Goal: Information Seeking & Learning: Find specific fact

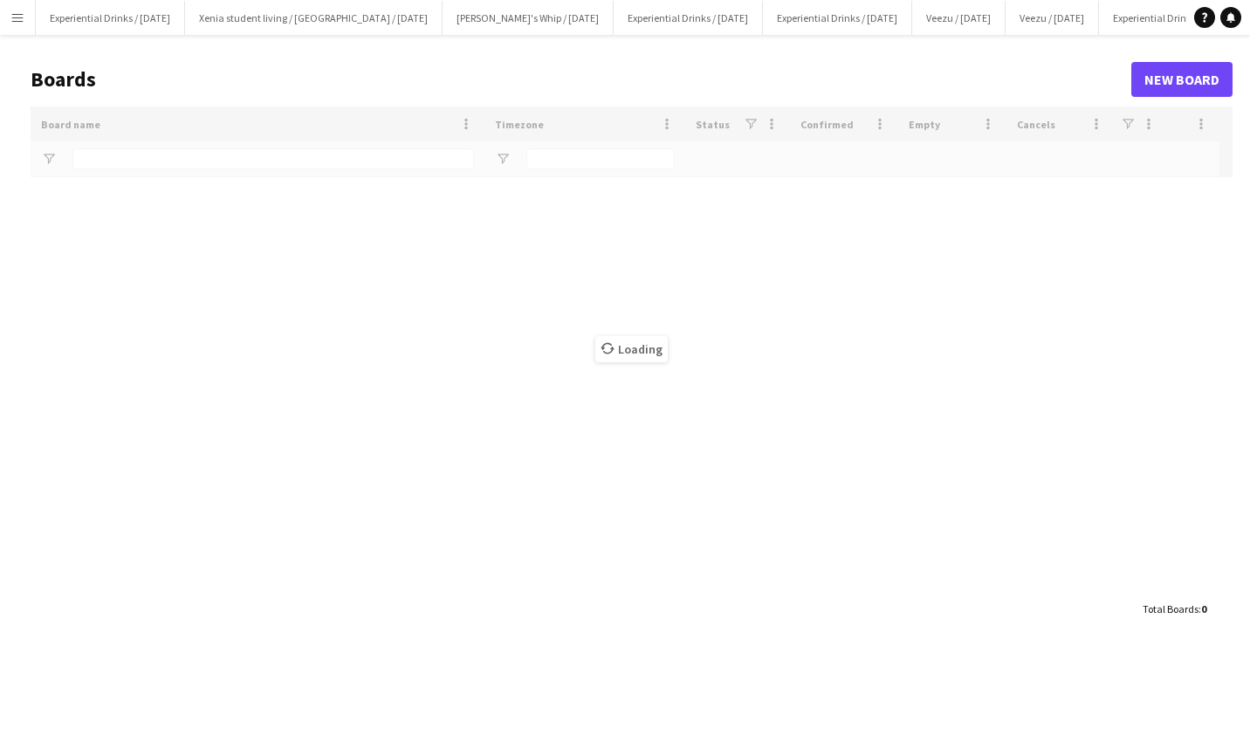
type input "*****"
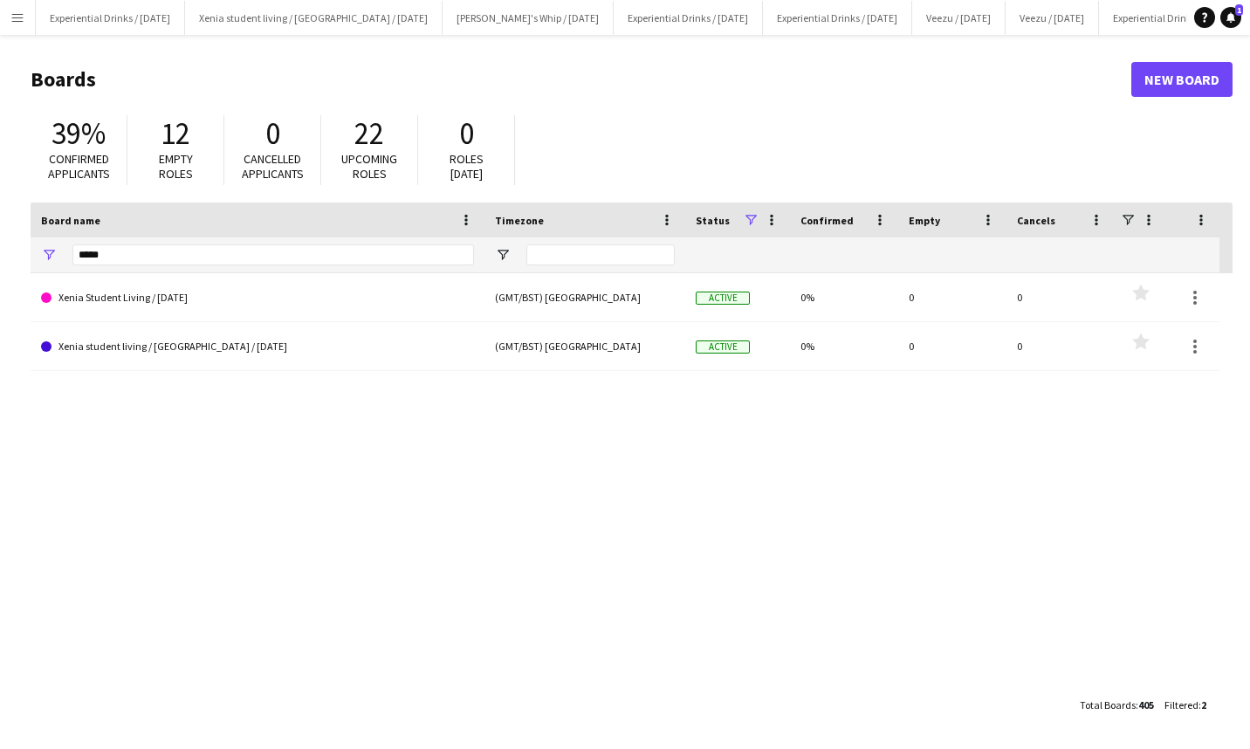
click at [16, 18] on app-icon "Menu" at bounding box center [17, 17] width 14 height 14
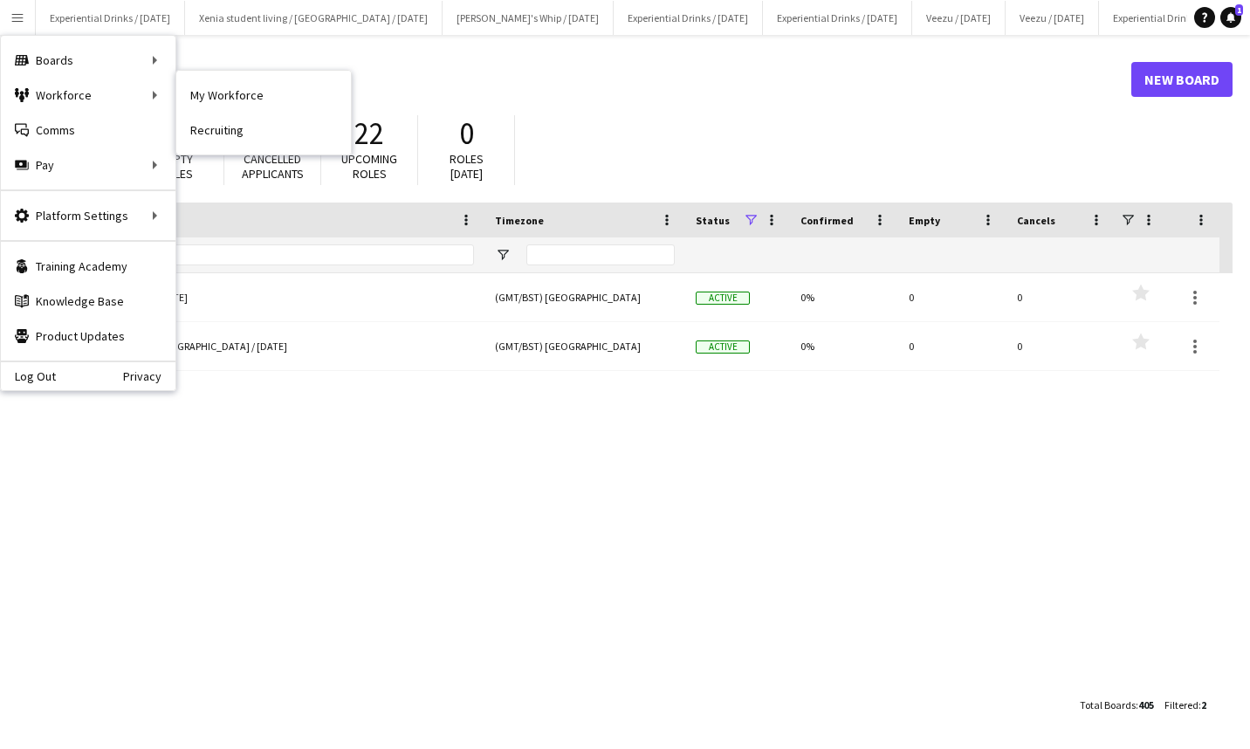
click at [226, 93] on link "My Workforce" at bounding box center [263, 95] width 175 height 35
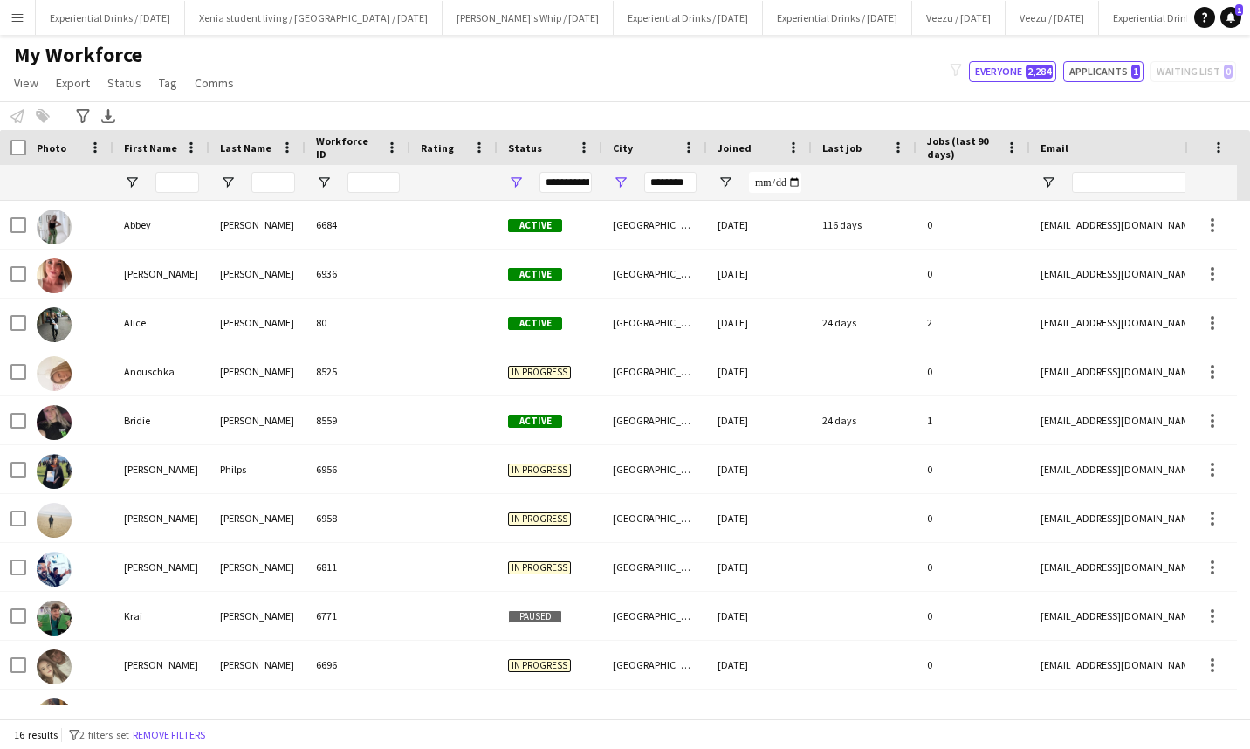
click at [1120, 65] on button "Applicants 1" at bounding box center [1103, 71] width 80 height 21
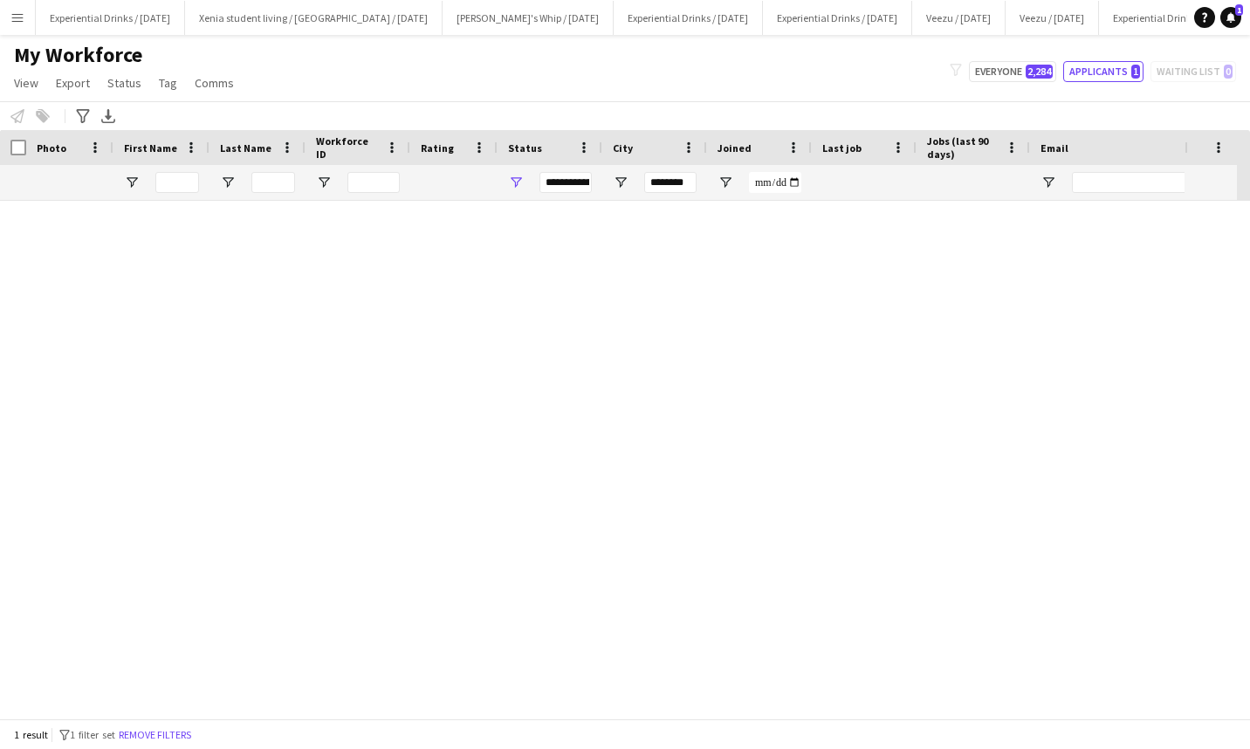
type input "**********"
click at [1032, 62] on button "Everyone 2,284" at bounding box center [1012, 71] width 87 height 21
type input "**********"
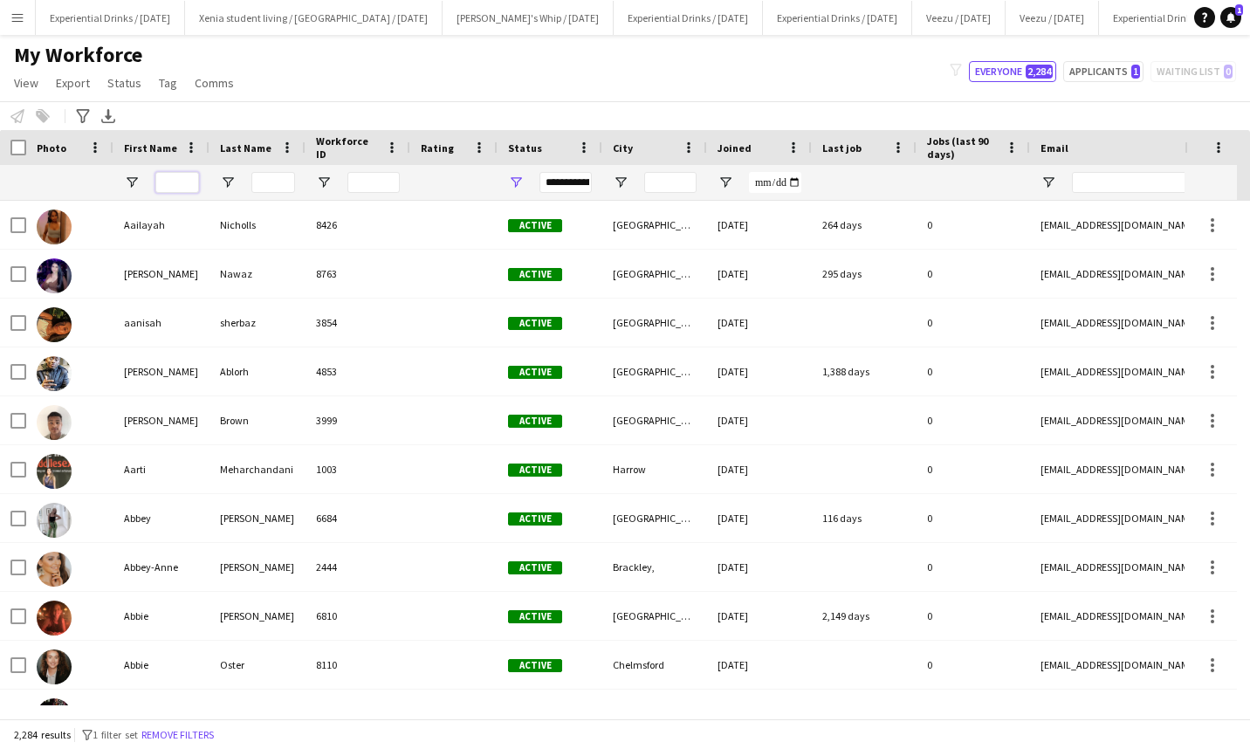
click at [178, 176] on input "First Name Filter Input" at bounding box center [177, 182] width 44 height 21
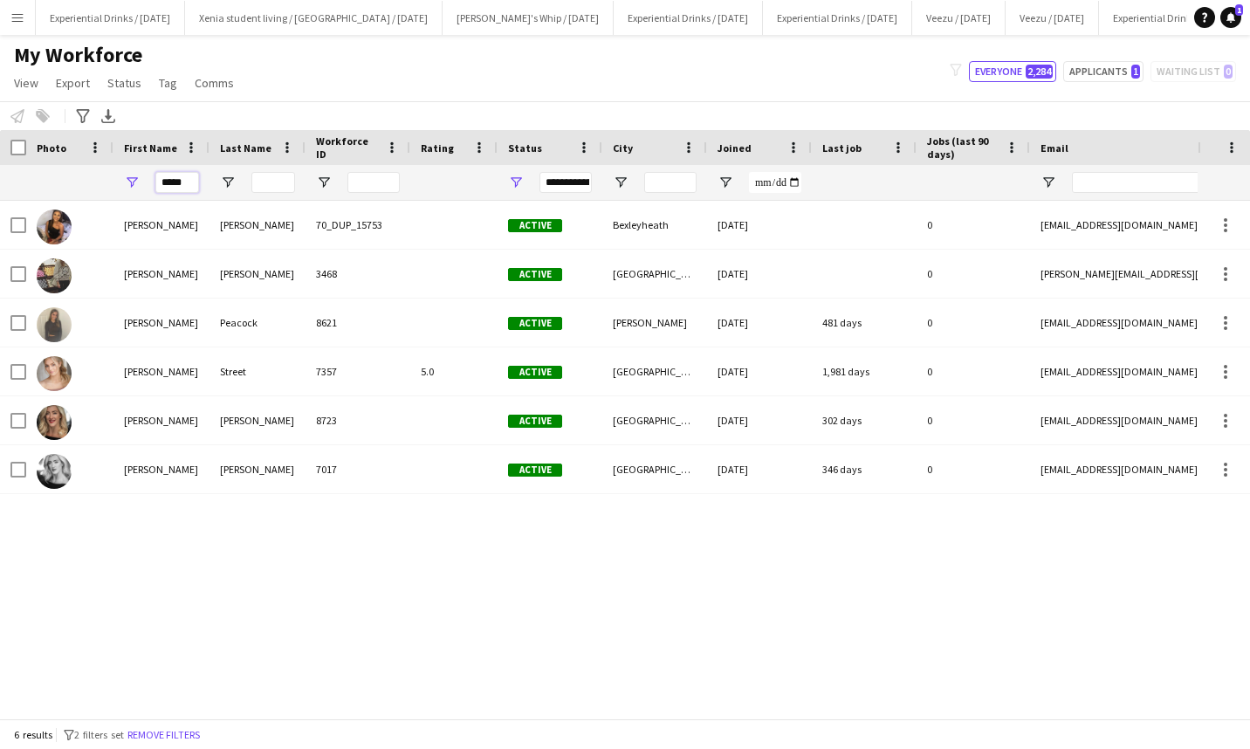
type input "*****"
click at [267, 177] on input "Last Name Filter Input" at bounding box center [273, 182] width 44 height 21
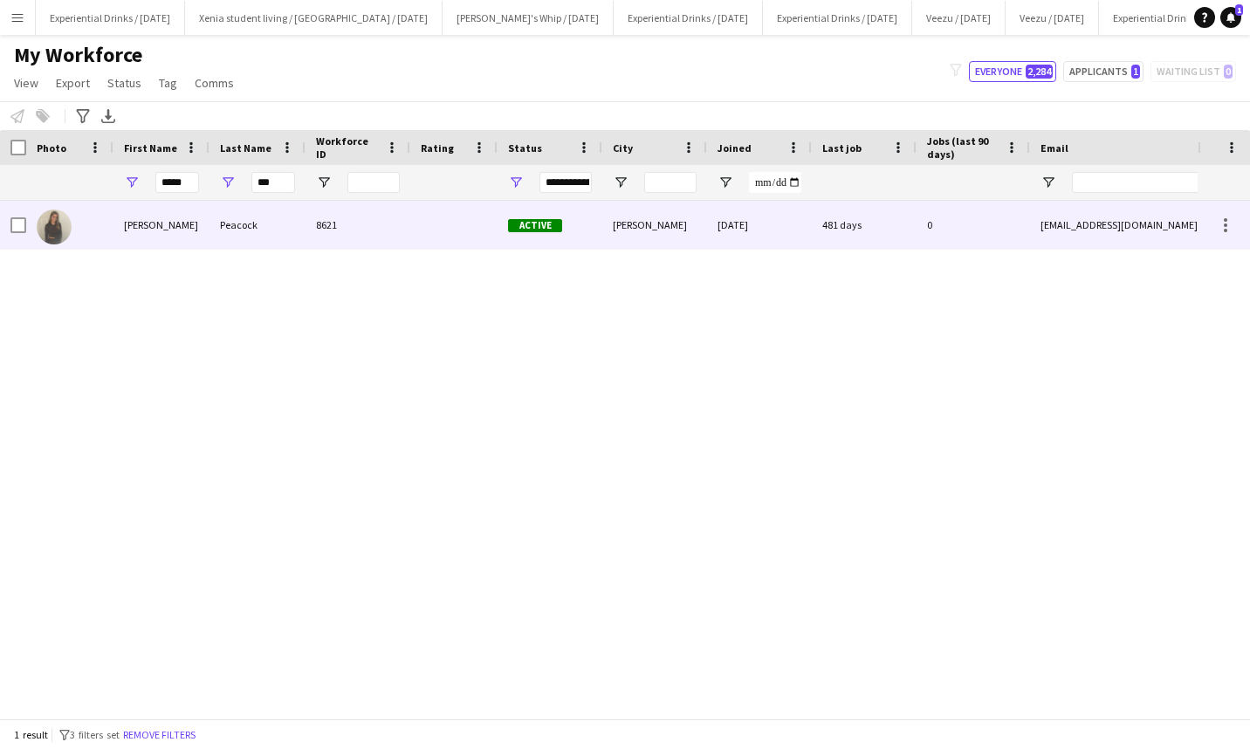
click at [229, 222] on div "Peacock" at bounding box center [257, 225] width 96 height 48
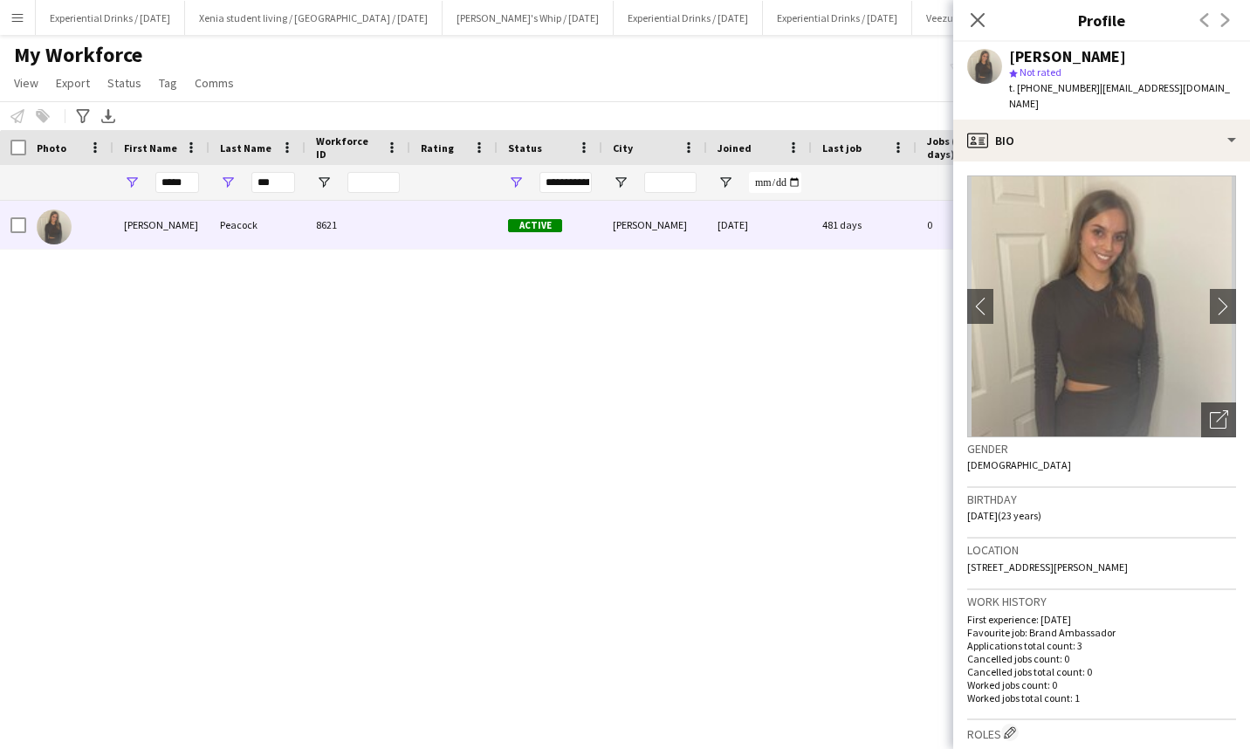
scroll to position [103, 0]
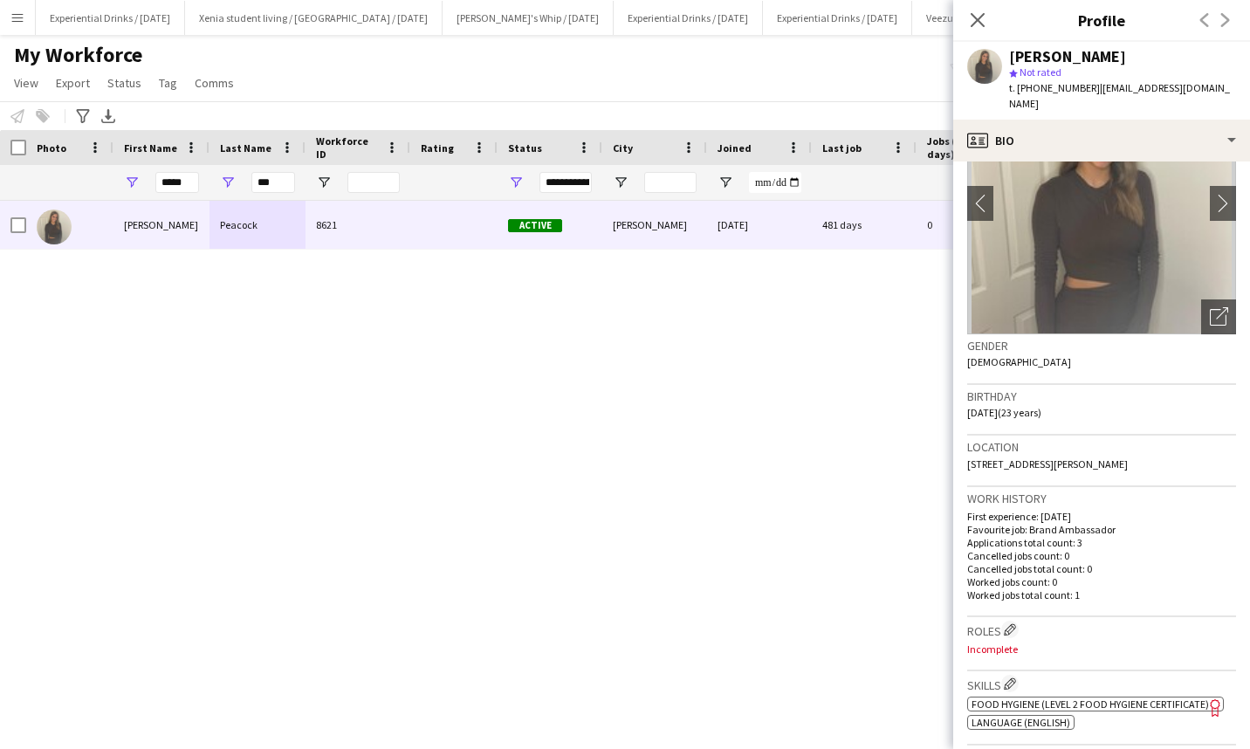
drag, startPoint x: 1145, startPoint y: 450, endPoint x: 1221, endPoint y: 447, distance: 76.0
click at [1221, 447] on div "Location [STREET_ADDRESS][PERSON_NAME]" at bounding box center [1101, 461] width 269 height 51
copy span "[PERSON_NAME][STREET_ADDRESS]"
click at [979, 30] on app-icon "Close pop-in" at bounding box center [977, 20] width 21 height 21
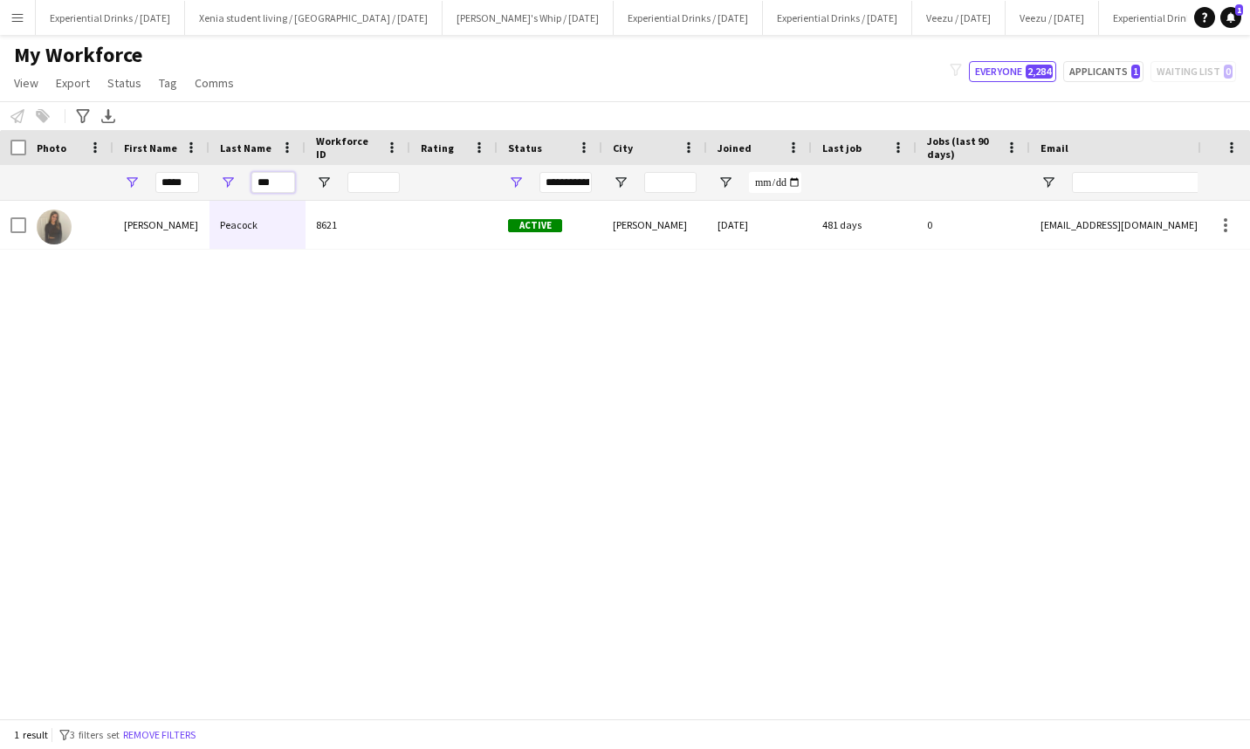
click at [278, 183] on input "***" at bounding box center [273, 182] width 44 height 21
type input "*"
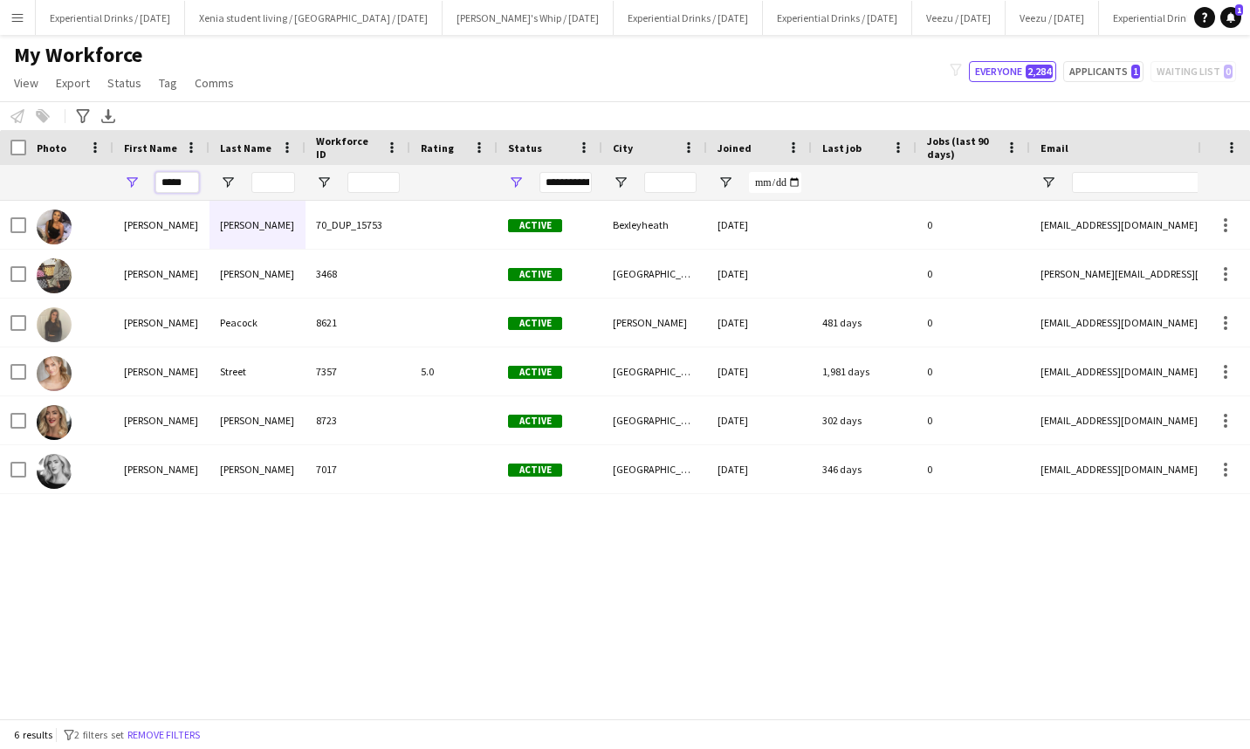
click at [186, 187] on input "*****" at bounding box center [177, 182] width 44 height 21
type input "*"
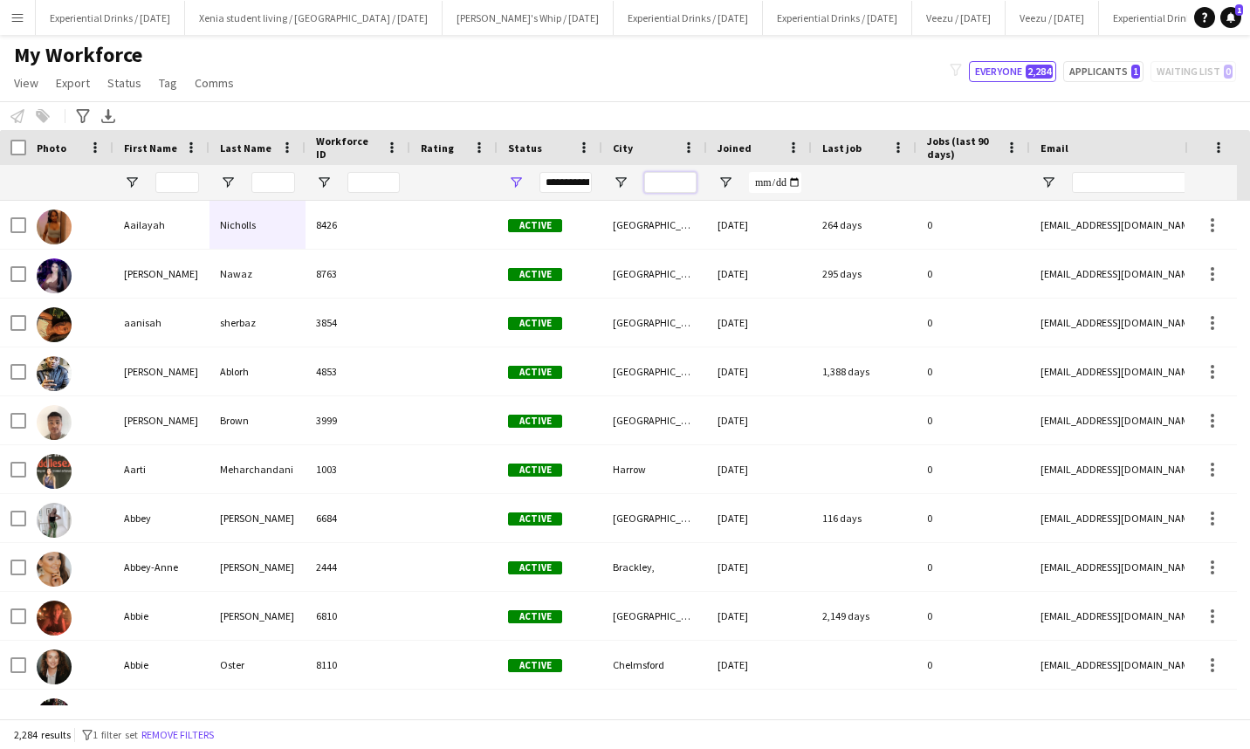
click at [682, 181] on input "City Filter Input" at bounding box center [670, 182] width 52 height 21
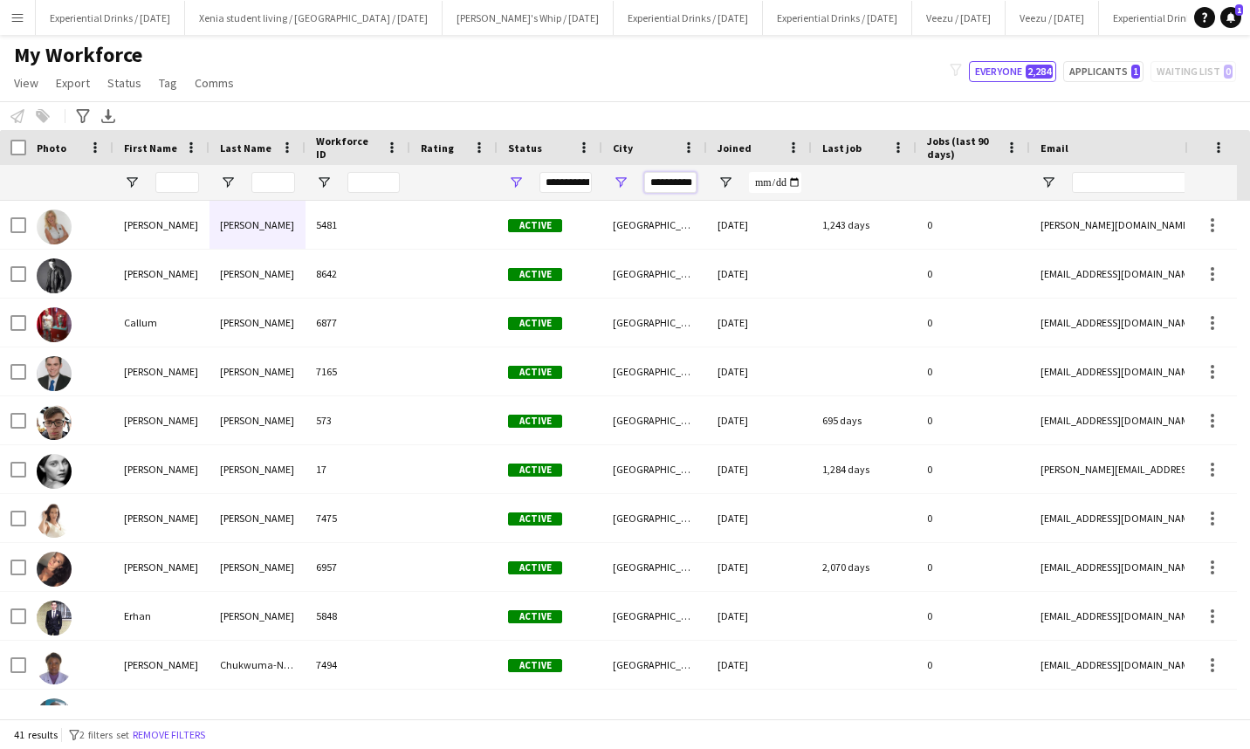
scroll to position [0, 9]
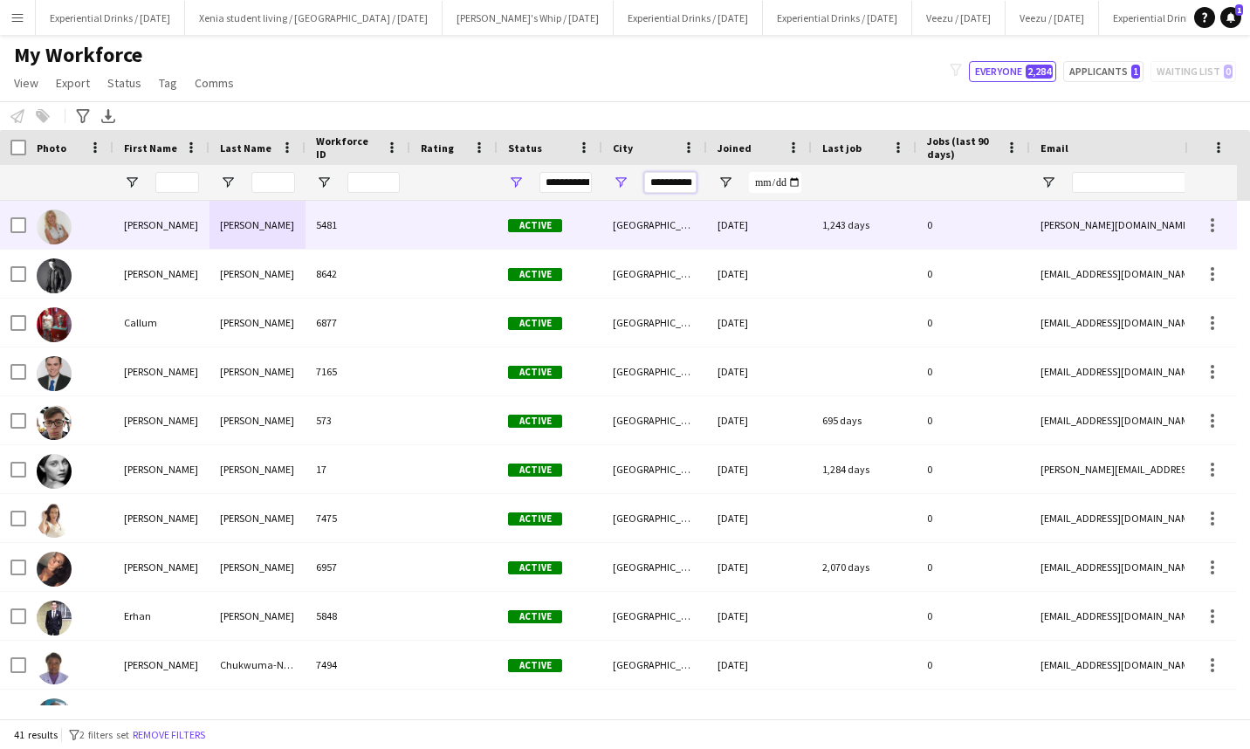
type input "**********"
click at [179, 229] on div "[PERSON_NAME]" at bounding box center [161, 225] width 96 height 48
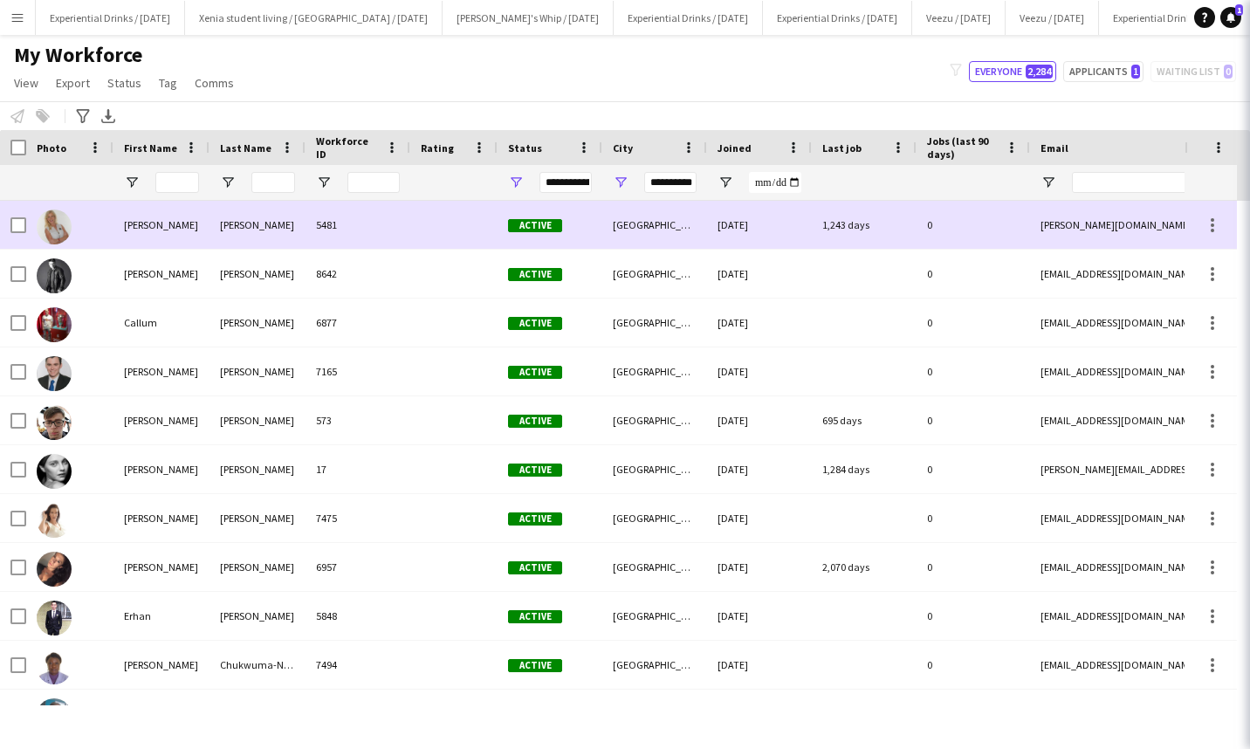
scroll to position [0, 0]
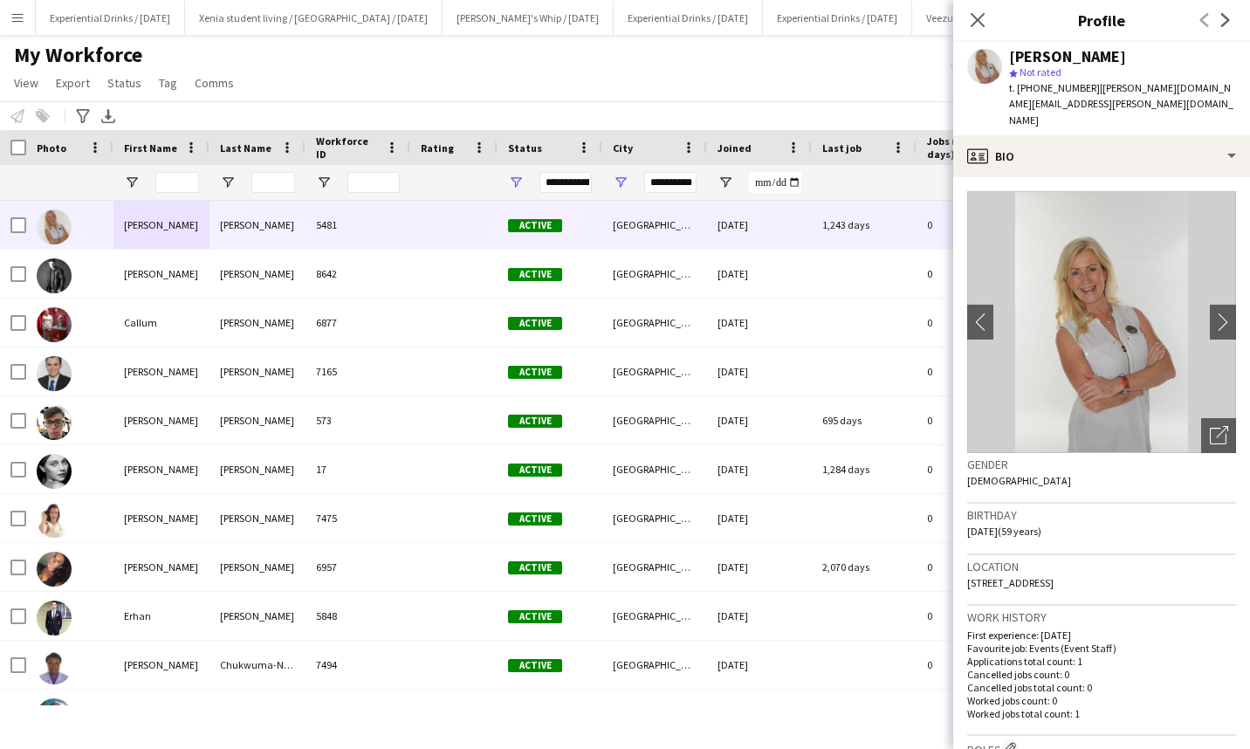
click at [1214, 312] on app-icon "chevron-right" at bounding box center [1227, 321] width 27 height 18
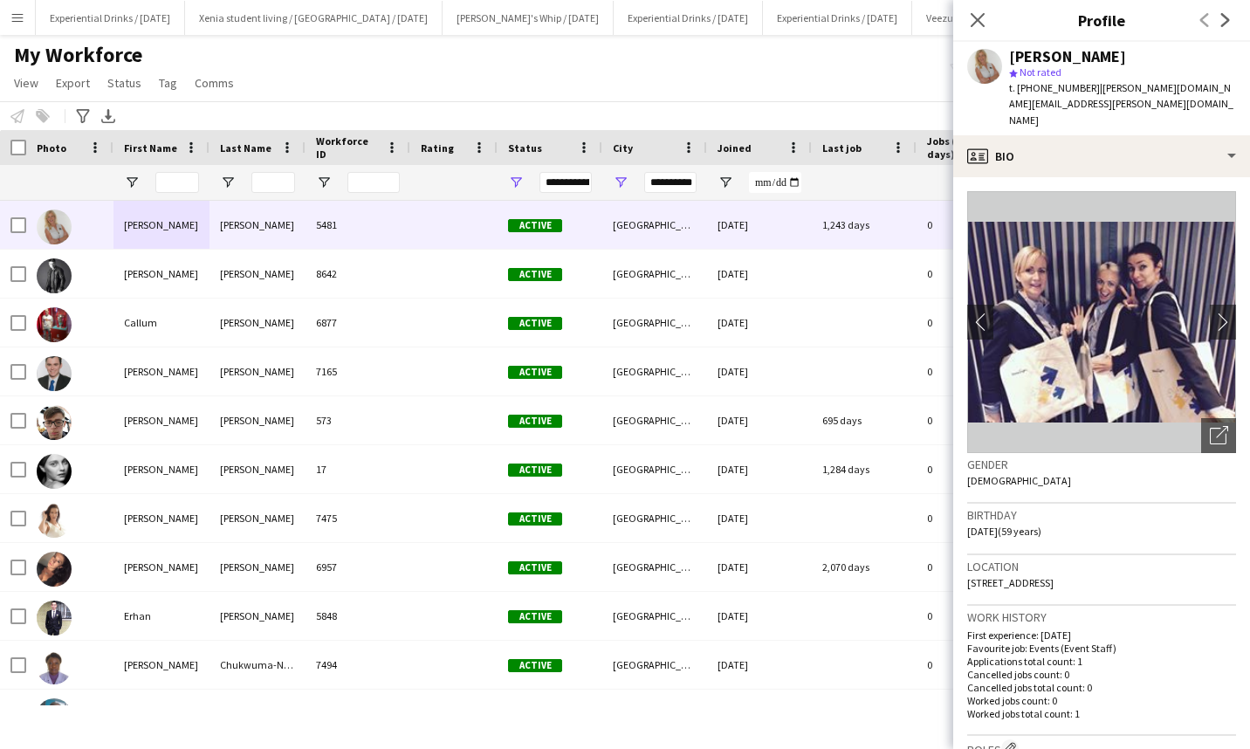
click at [1214, 312] on app-icon "chevron-right" at bounding box center [1227, 321] width 27 height 18
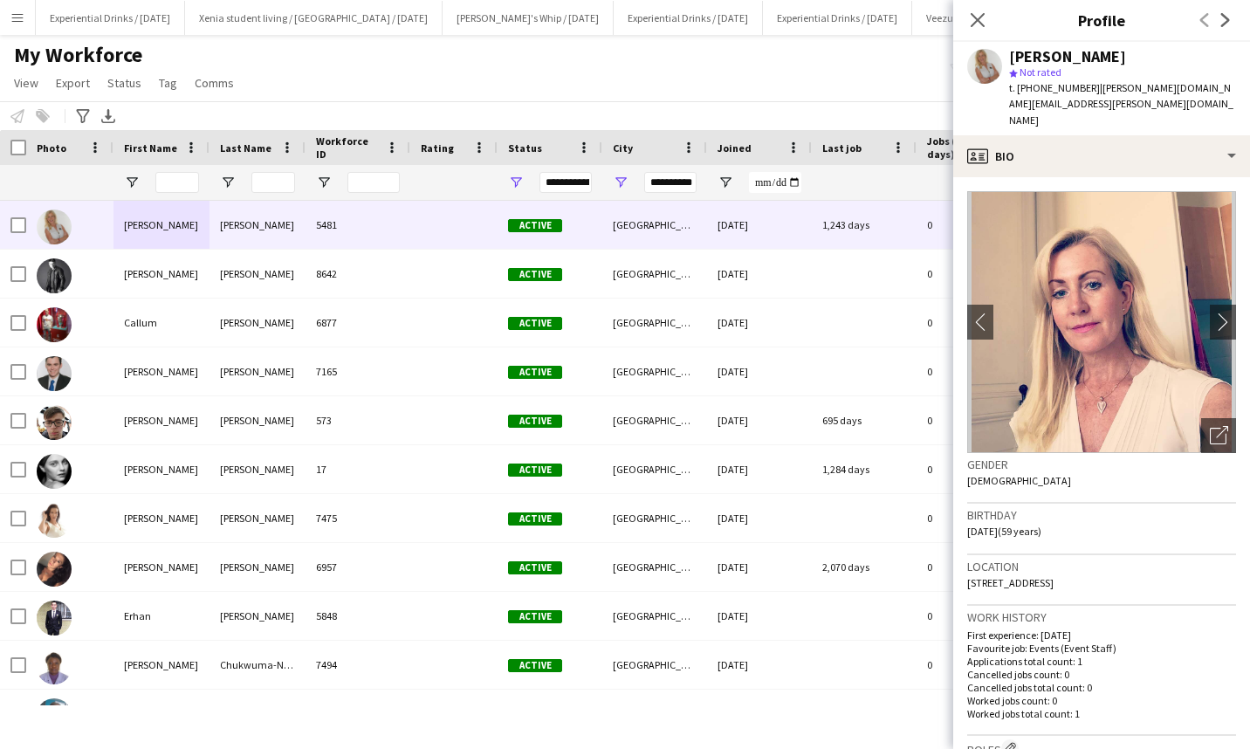
click at [1214, 312] on app-icon "chevron-right" at bounding box center [1227, 321] width 27 height 18
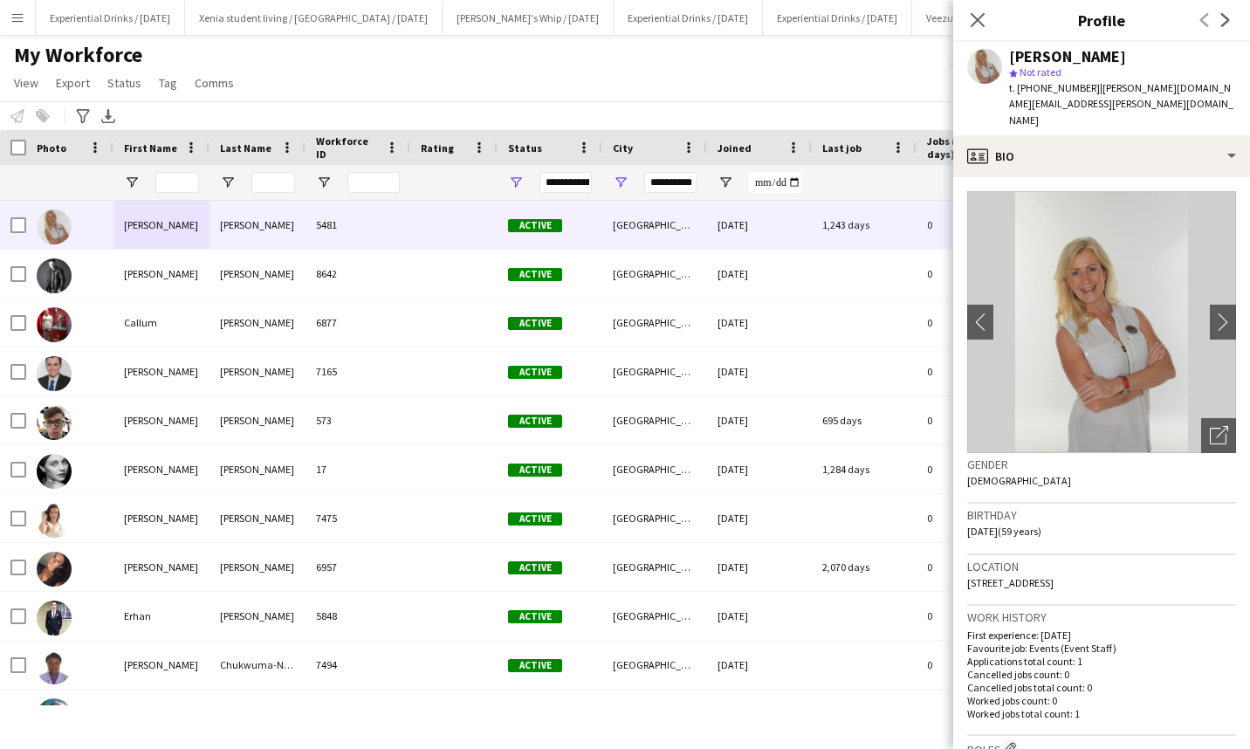
click at [1224, 15] on icon at bounding box center [1225, 20] width 9 height 14
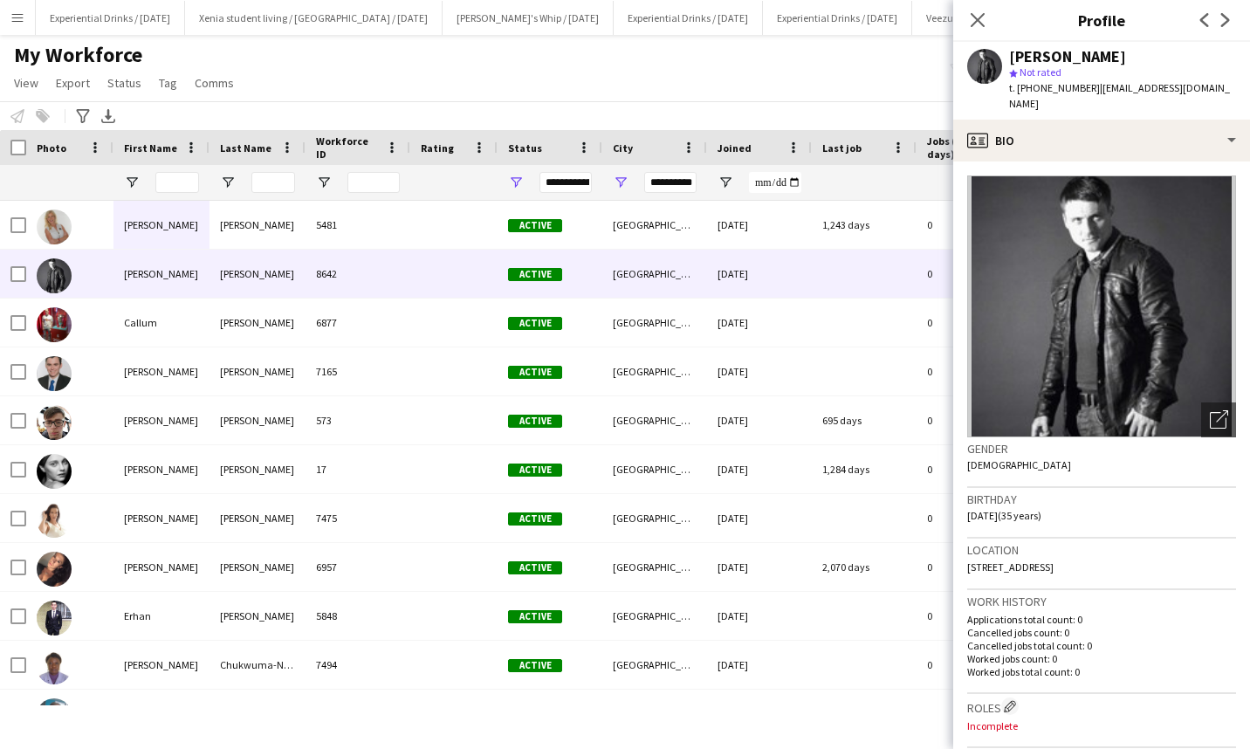
click at [1224, 15] on icon at bounding box center [1225, 20] width 9 height 14
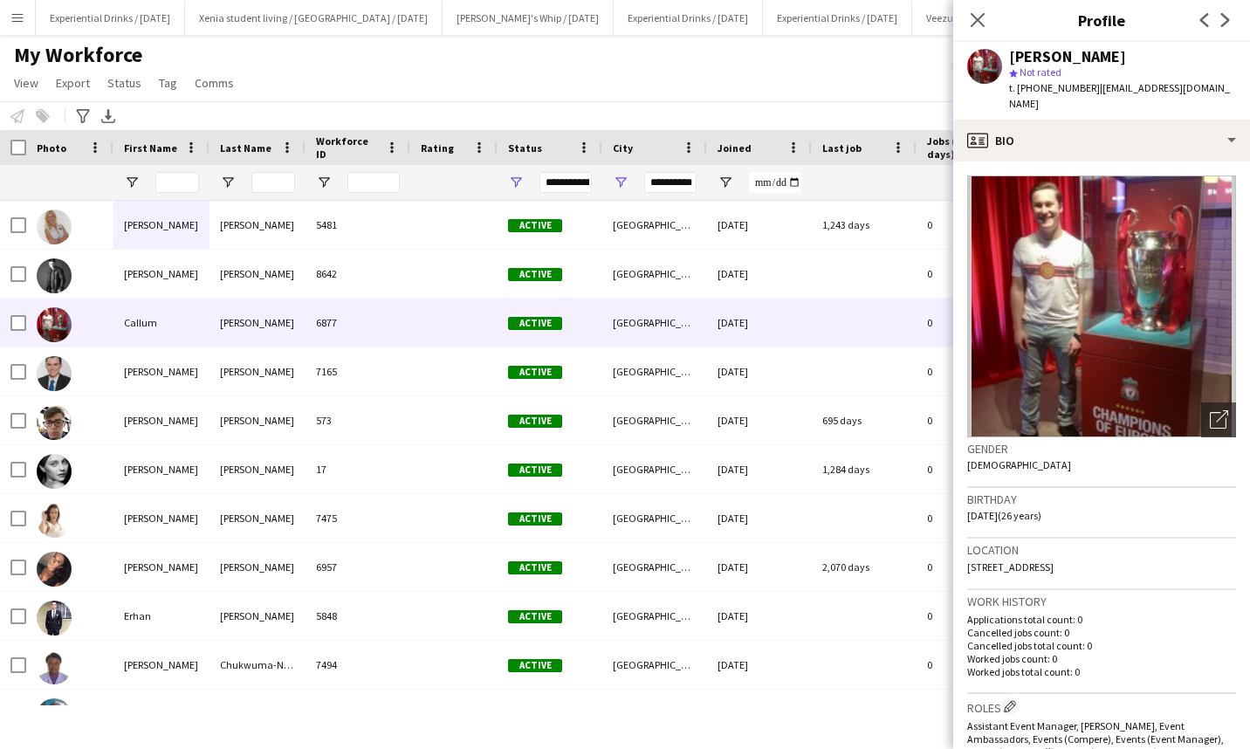
click at [1224, 15] on icon at bounding box center [1225, 20] width 9 height 14
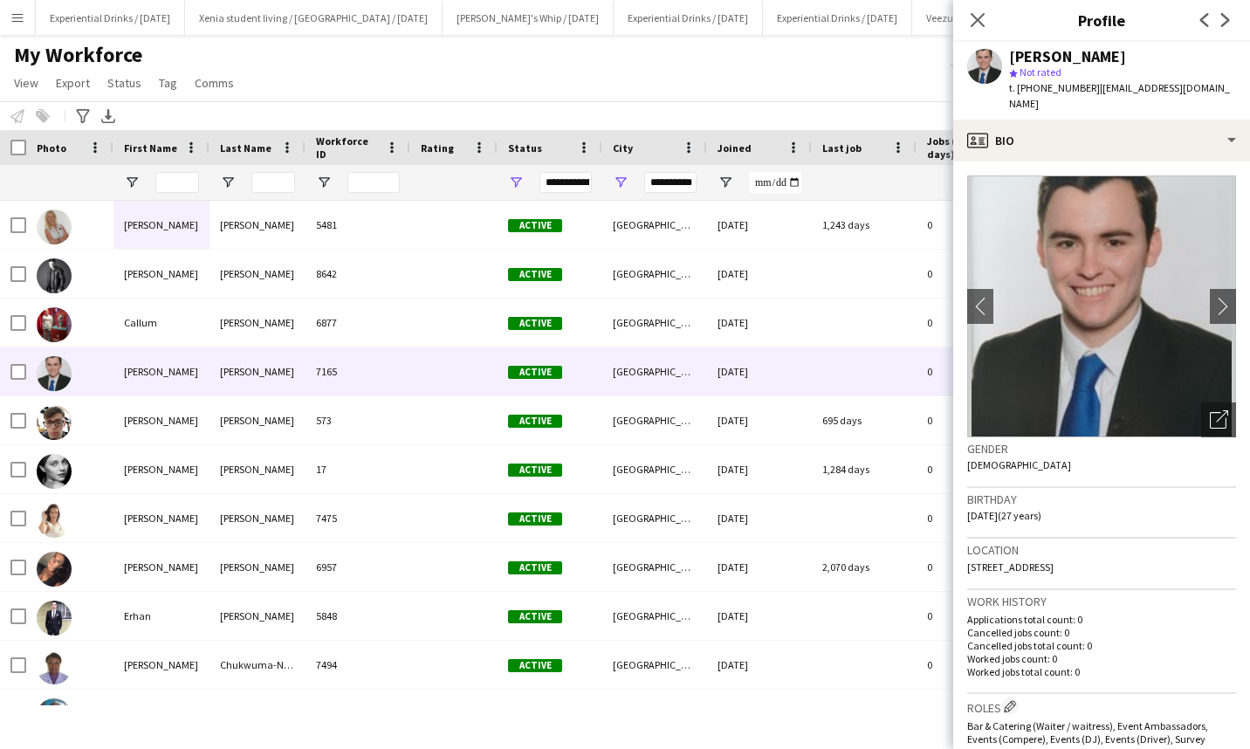
click at [1224, 15] on icon at bounding box center [1225, 20] width 9 height 14
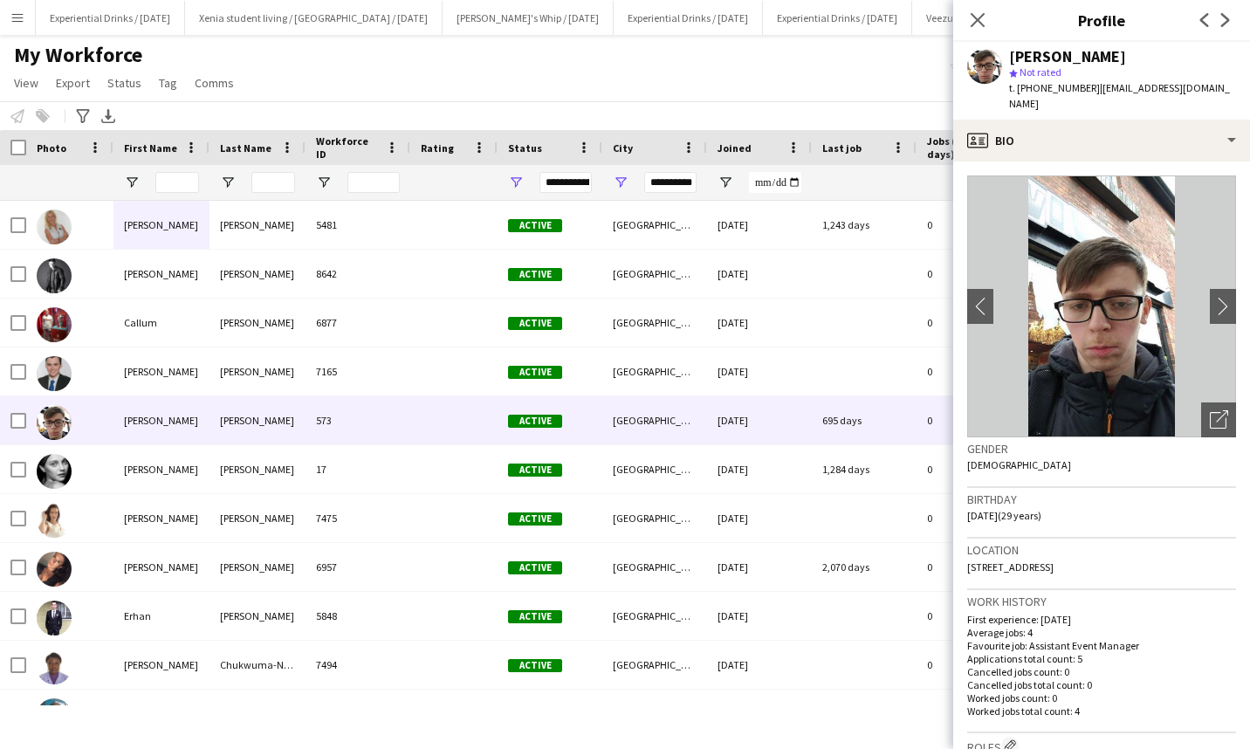
click at [1224, 15] on icon at bounding box center [1225, 20] width 9 height 14
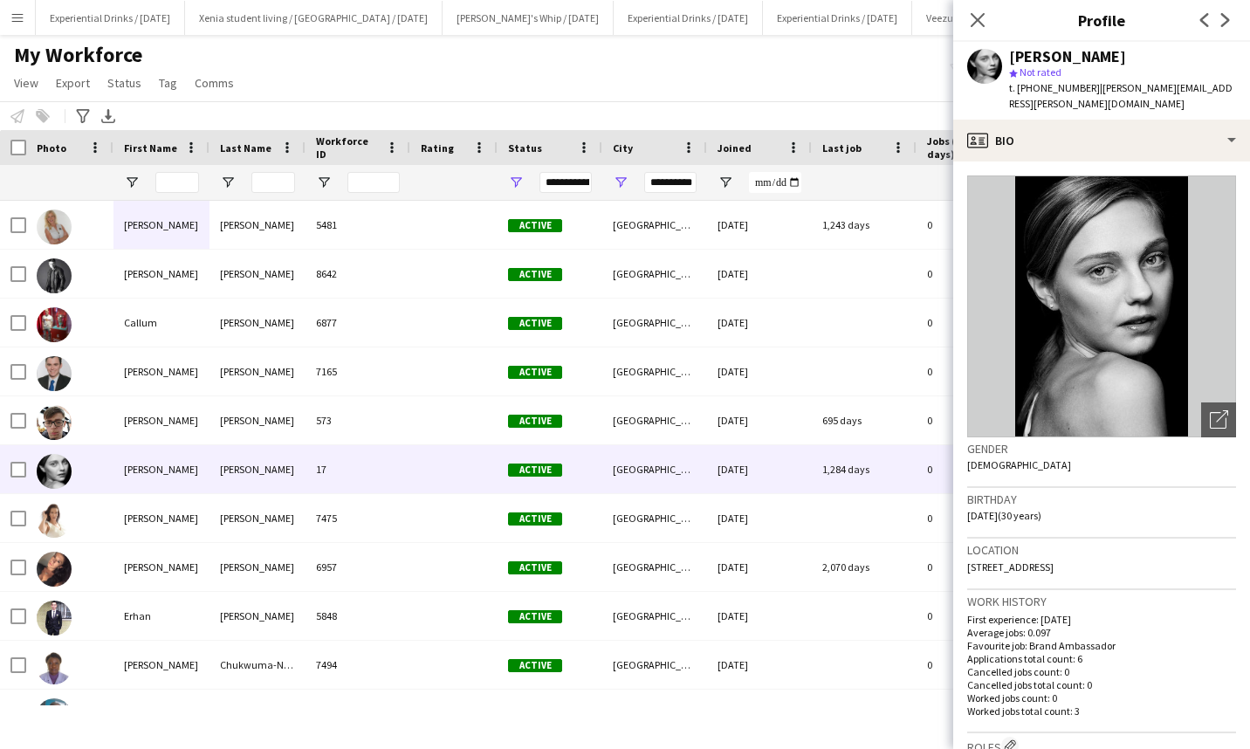
click at [1225, 23] on icon at bounding box center [1225, 20] width 9 height 14
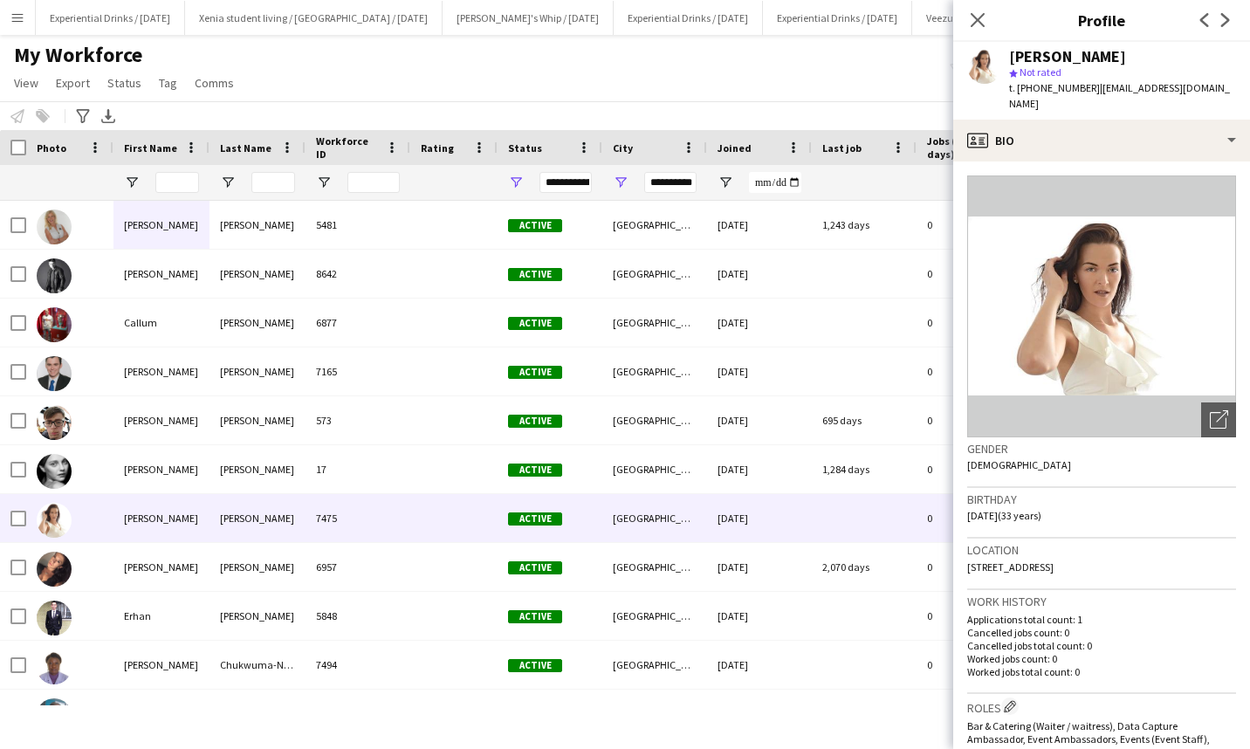
click at [1225, 23] on icon at bounding box center [1225, 20] width 9 height 14
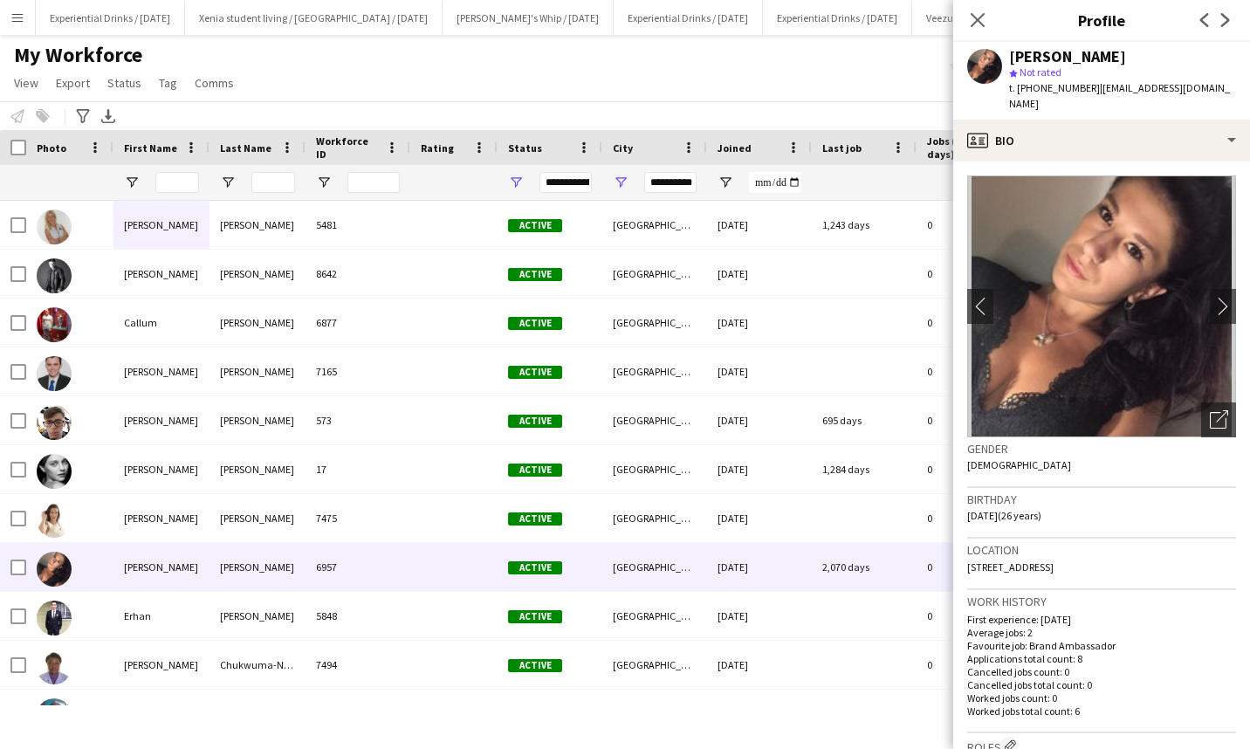
click at [1225, 23] on icon at bounding box center [1225, 20] width 9 height 14
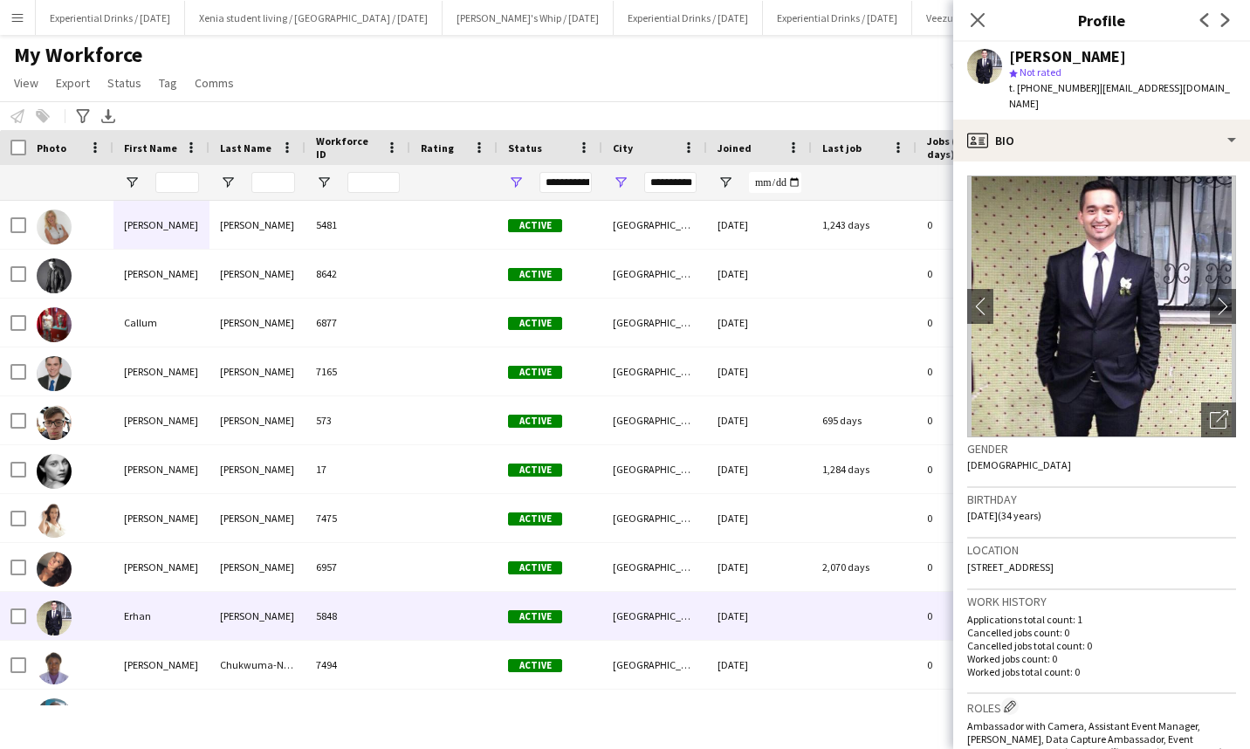
click at [1225, 23] on icon at bounding box center [1225, 20] width 9 height 14
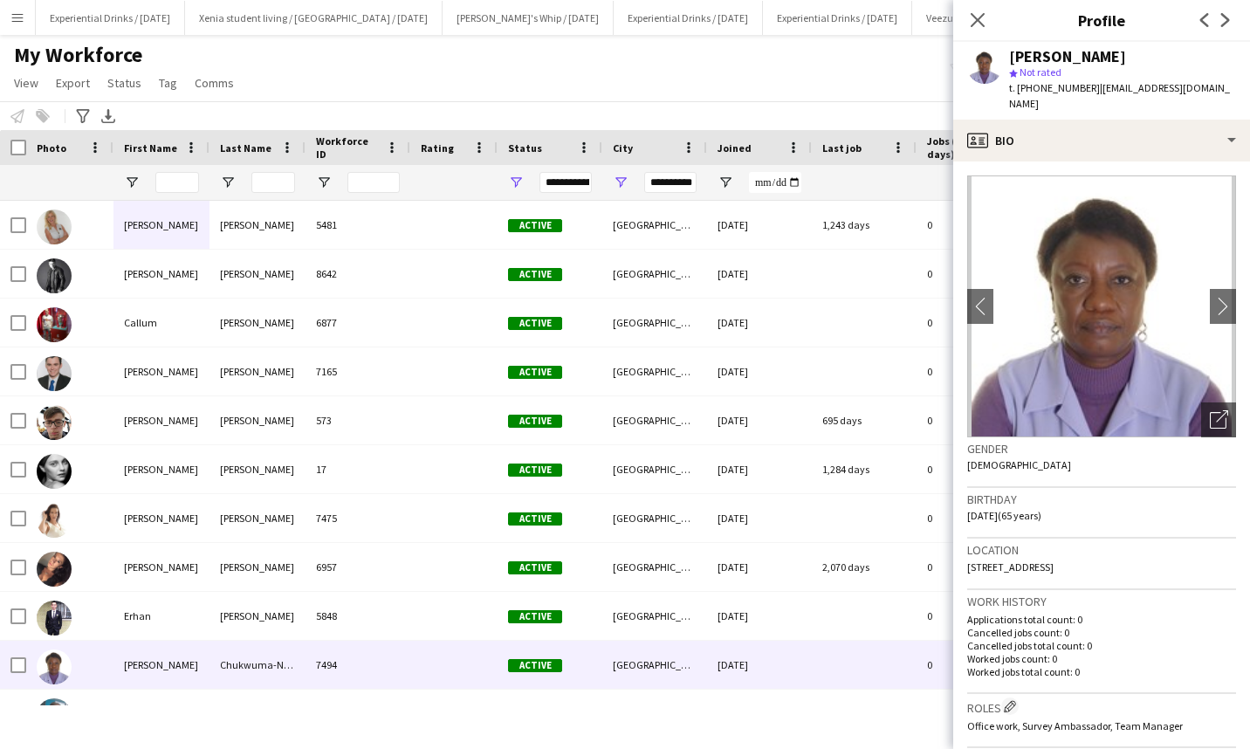
click at [1225, 23] on icon at bounding box center [1225, 20] width 9 height 14
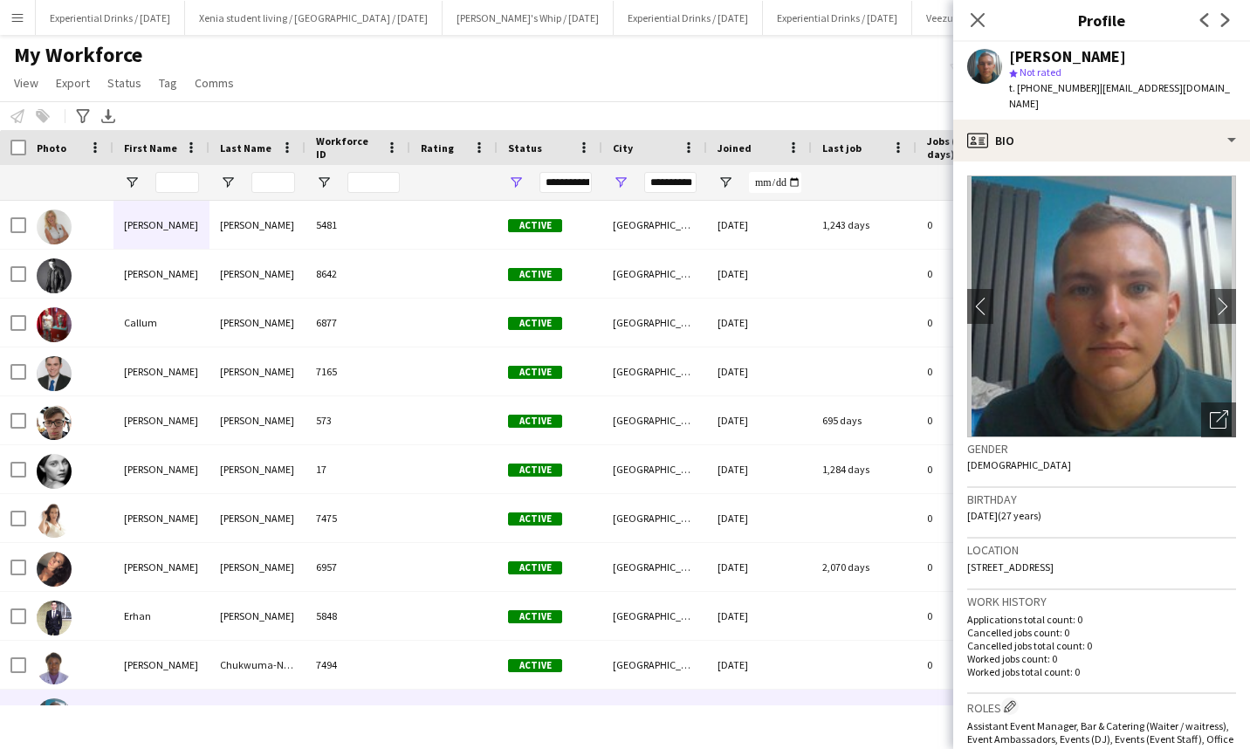
click at [979, 18] on icon at bounding box center [978, 20] width 14 height 14
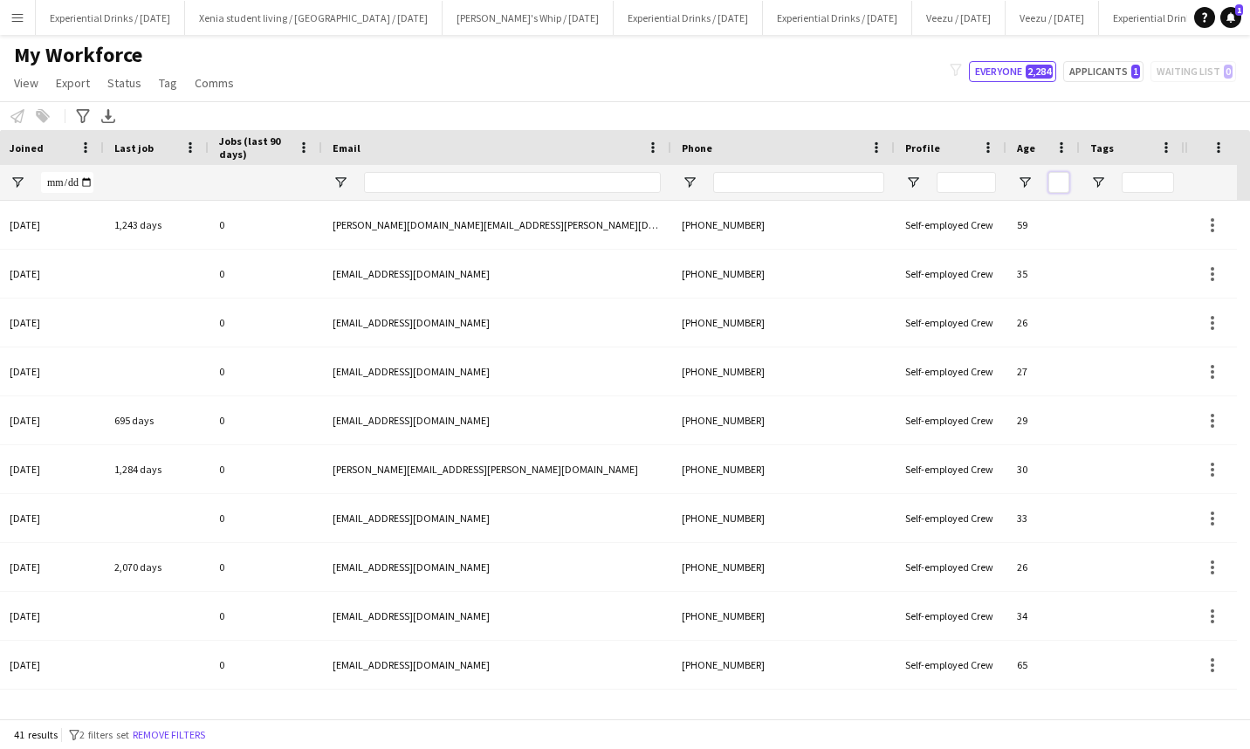
click at [1058, 176] on input "Age Filter Input" at bounding box center [1058, 182] width 21 height 21
click at [1066, 145] on span at bounding box center [1062, 148] width 16 height 16
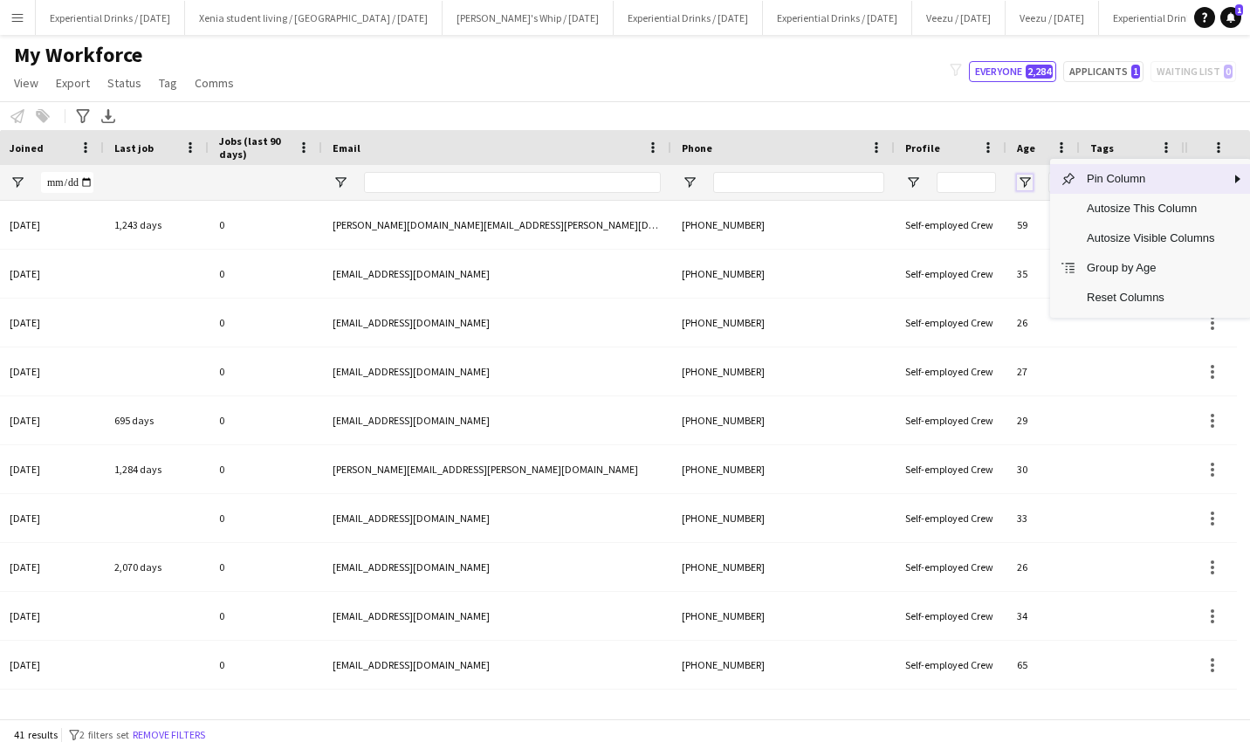
click at [1031, 179] on span "Open Filter Menu" at bounding box center [1025, 183] width 16 height 16
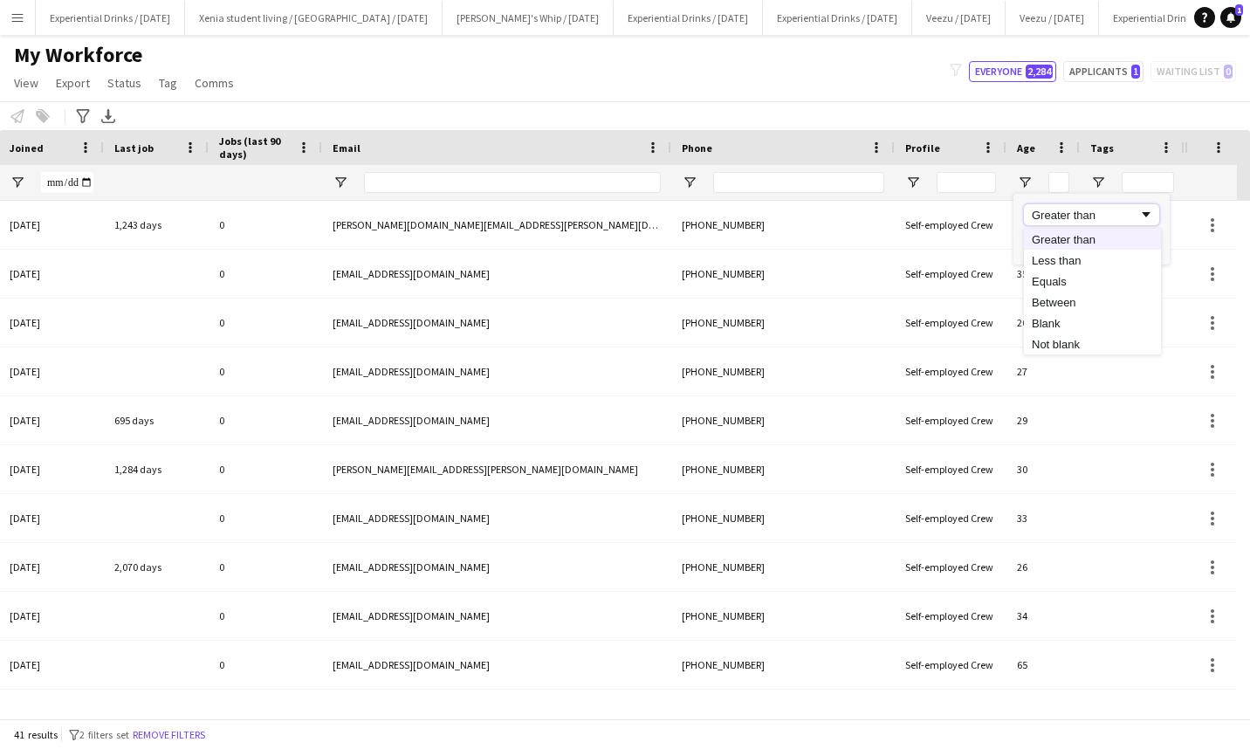
click at [1143, 216] on span "Filtering operator" at bounding box center [1146, 215] width 16 height 16
click at [1086, 244] on input "Filter Value" at bounding box center [1091, 243] width 135 height 21
type input "**"
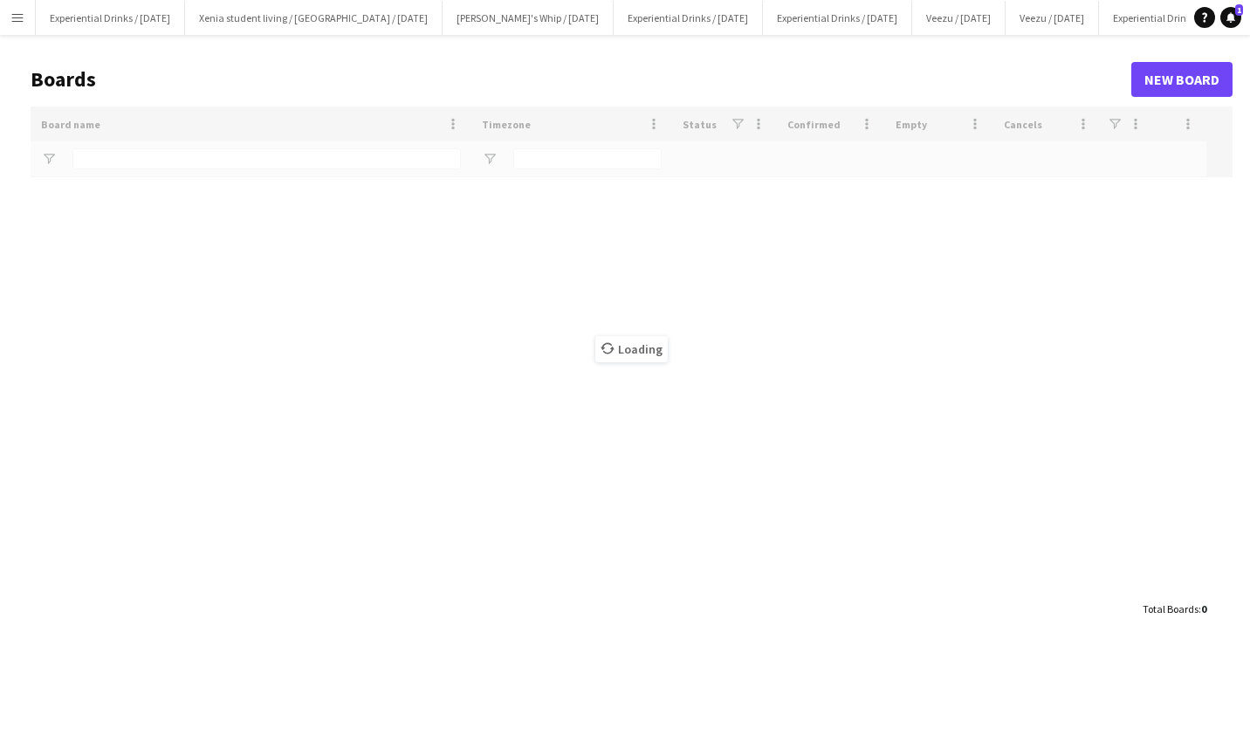
type input "*****"
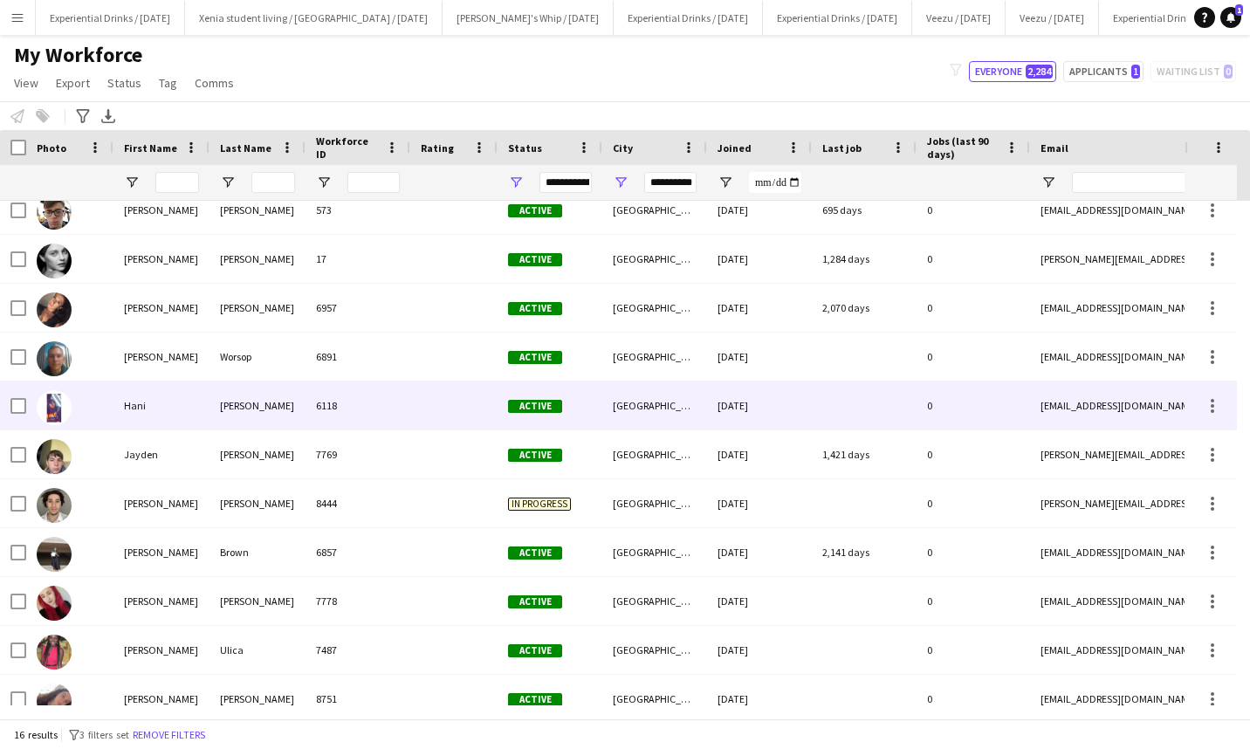
click at [146, 390] on div "Hani" at bounding box center [161, 405] width 96 height 48
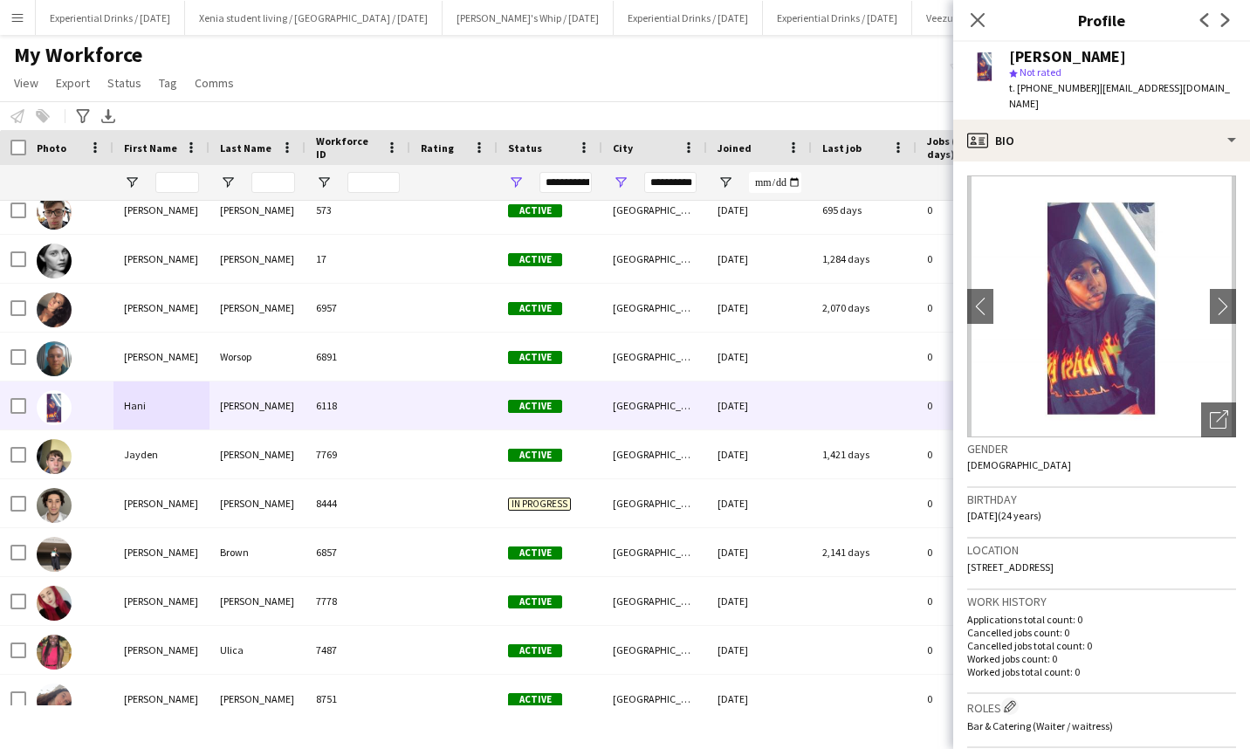
click at [1226, 19] on icon at bounding box center [1225, 20] width 9 height 14
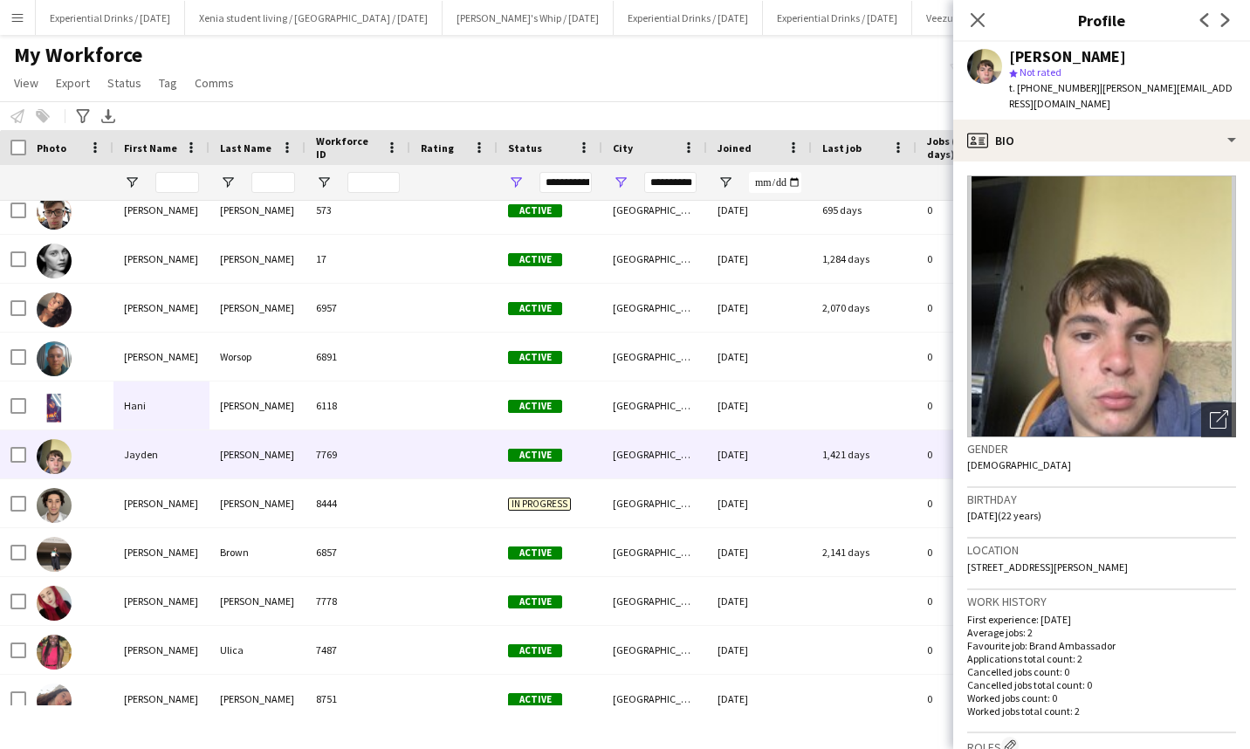
click at [1226, 19] on icon at bounding box center [1225, 20] width 9 height 14
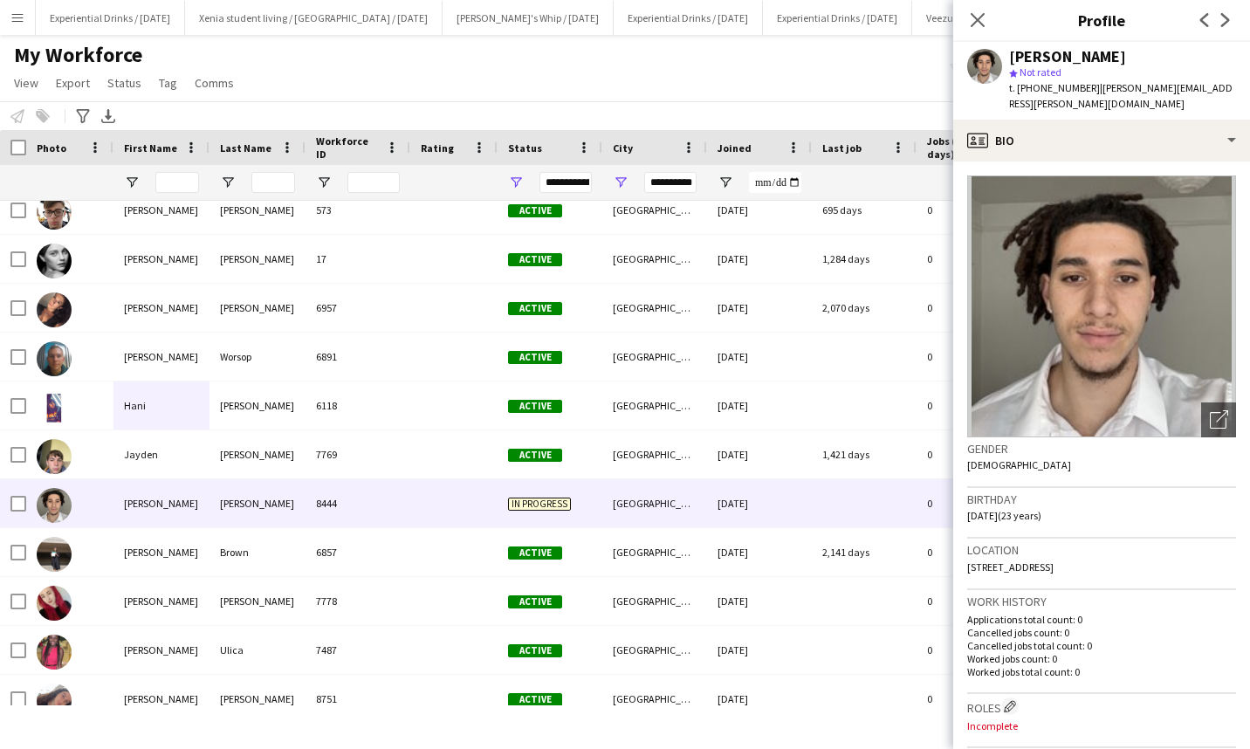
click at [1226, 19] on icon at bounding box center [1225, 20] width 9 height 14
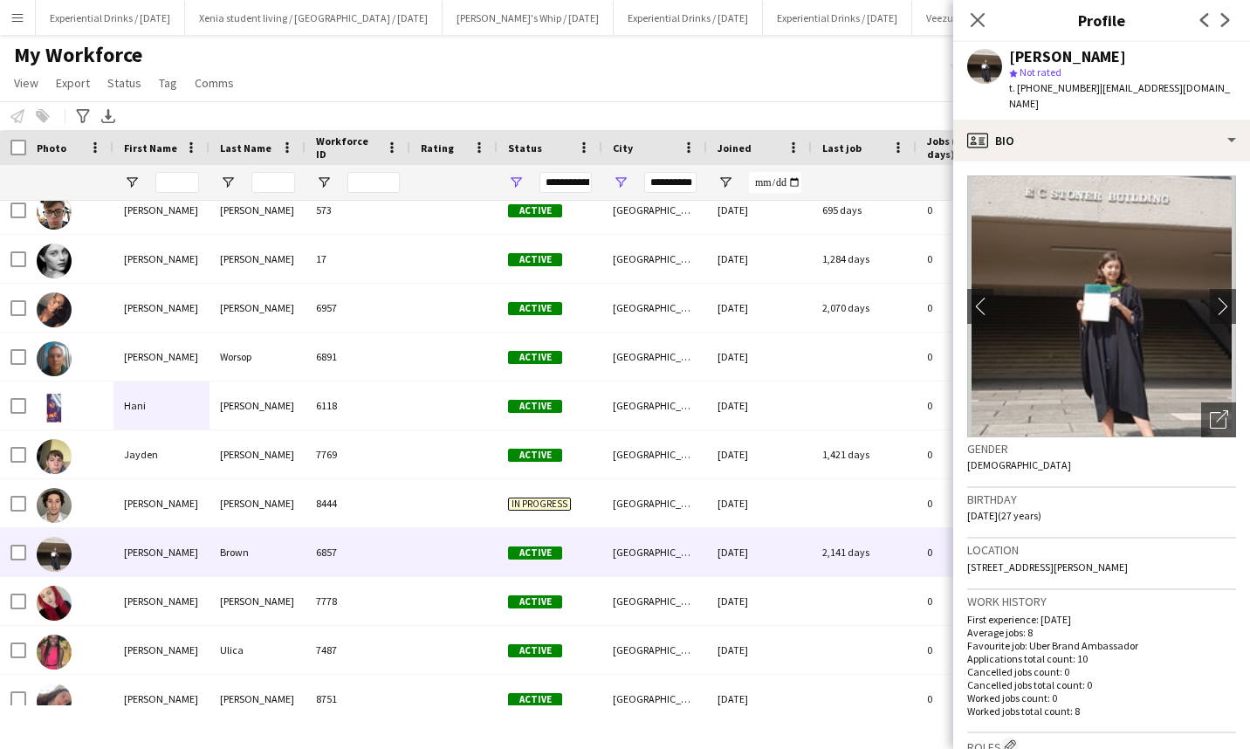
click at [1226, 19] on icon at bounding box center [1225, 20] width 9 height 14
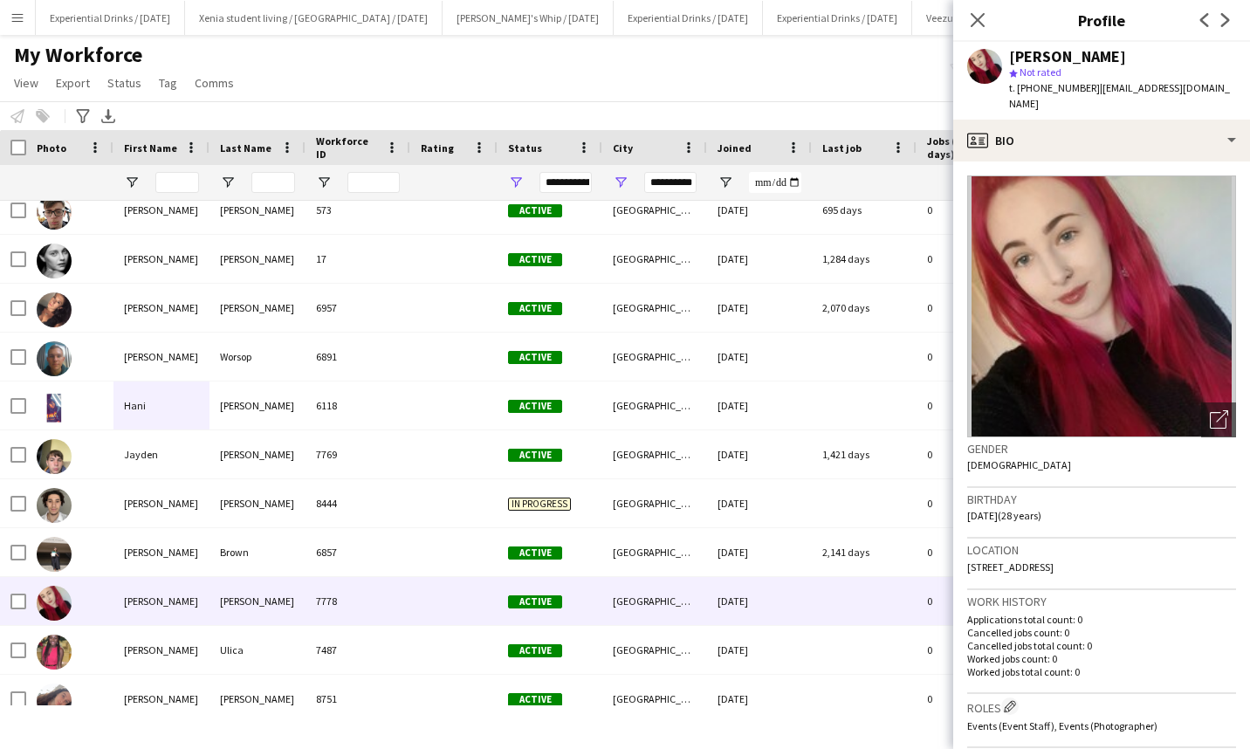
click at [1226, 19] on icon at bounding box center [1225, 20] width 9 height 14
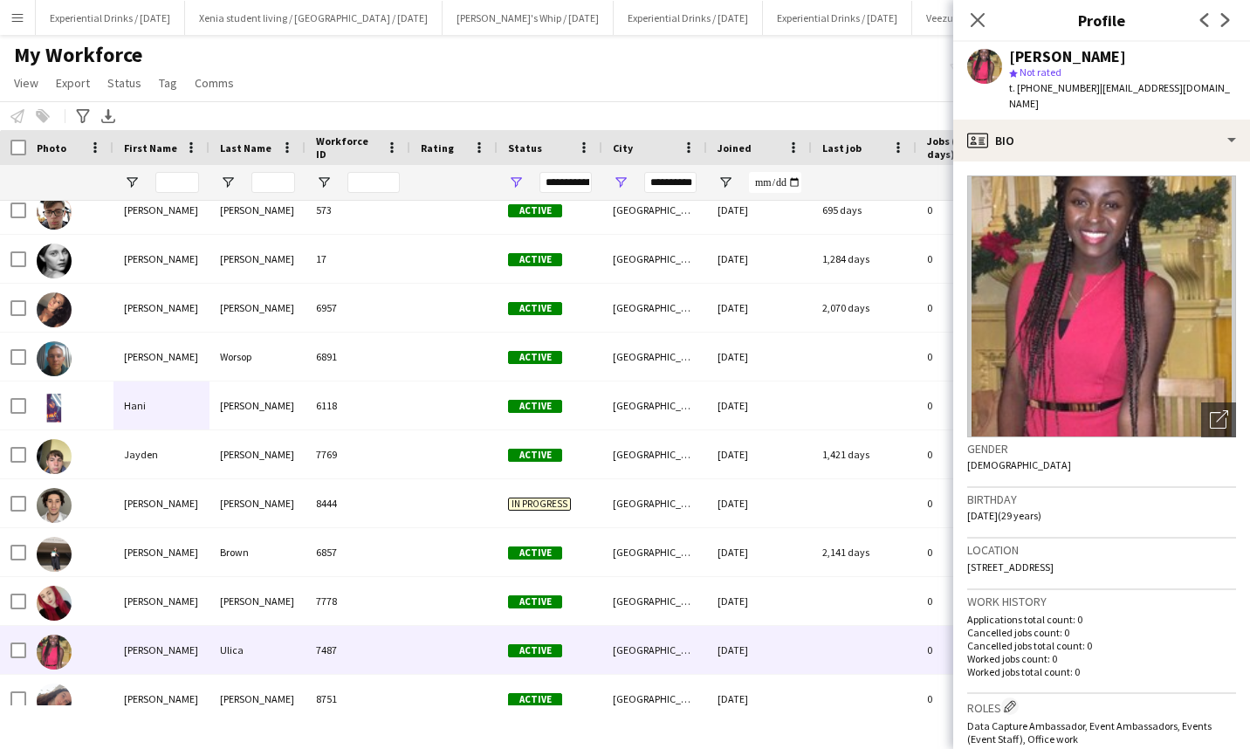
click at [1226, 19] on icon at bounding box center [1225, 20] width 9 height 14
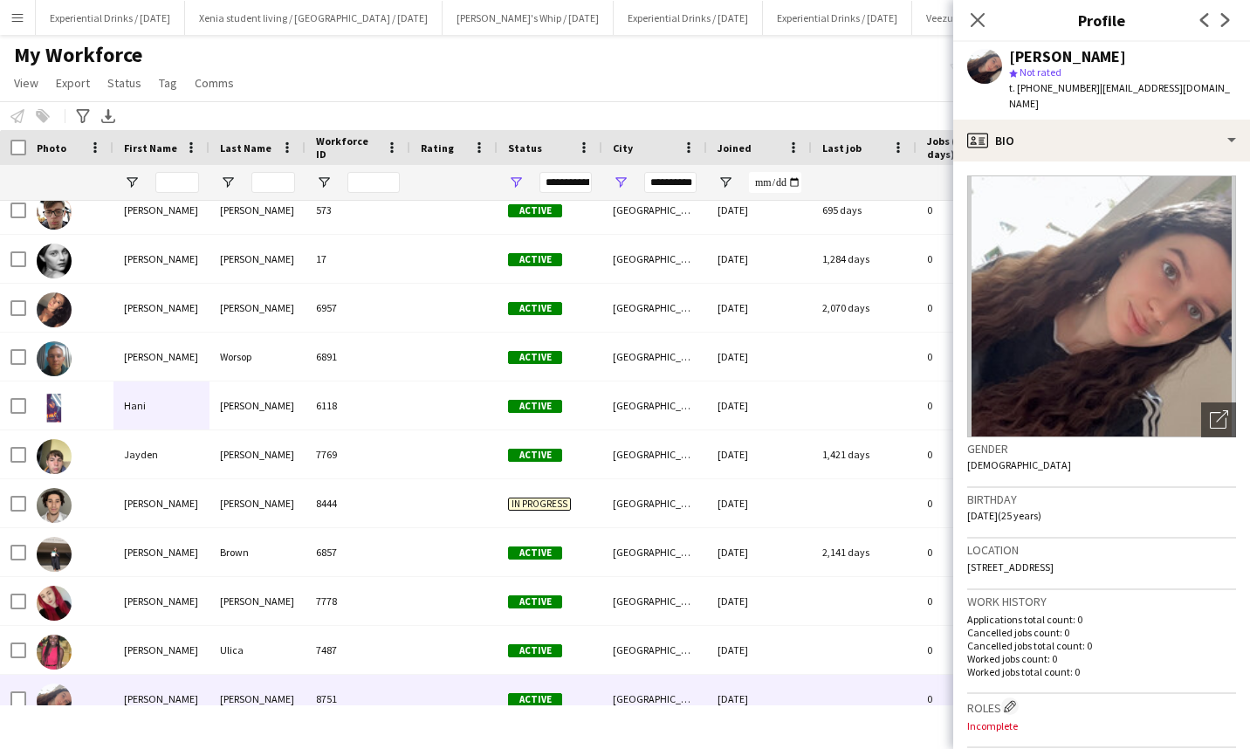
click at [1226, 19] on icon at bounding box center [1225, 20] width 9 height 14
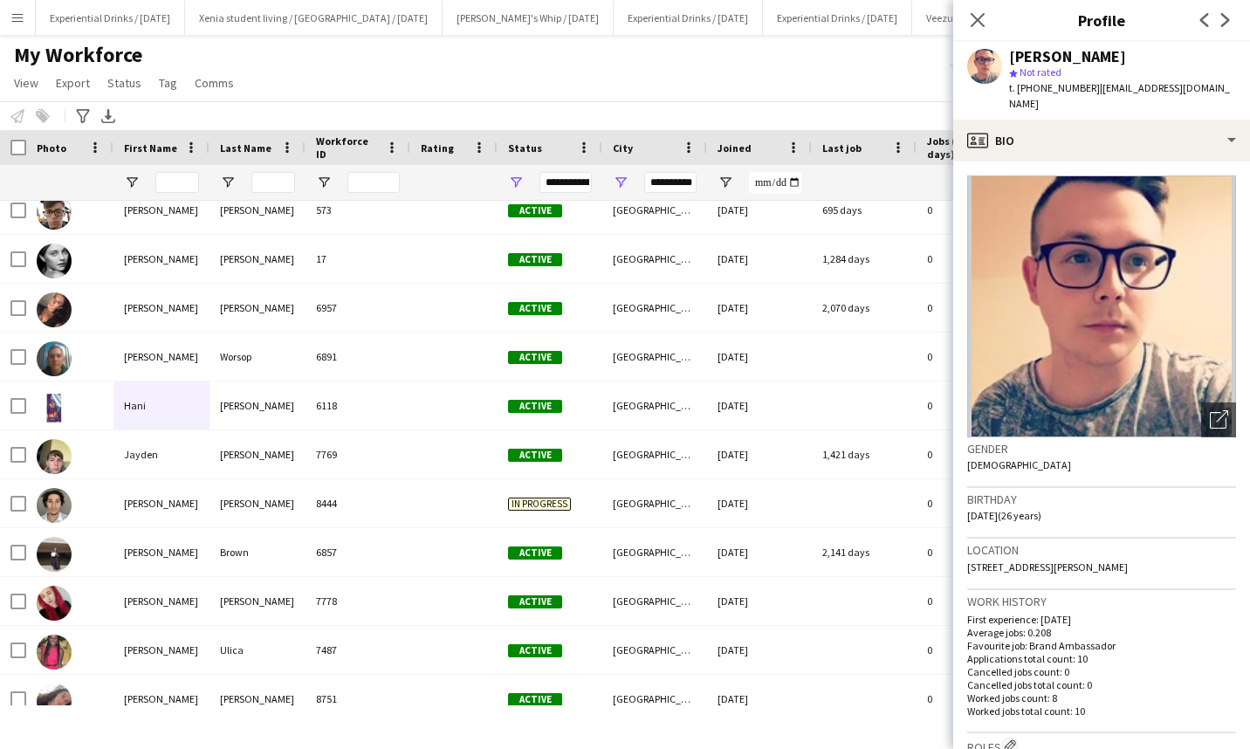
click at [1200, 19] on icon at bounding box center [1204, 20] width 9 height 14
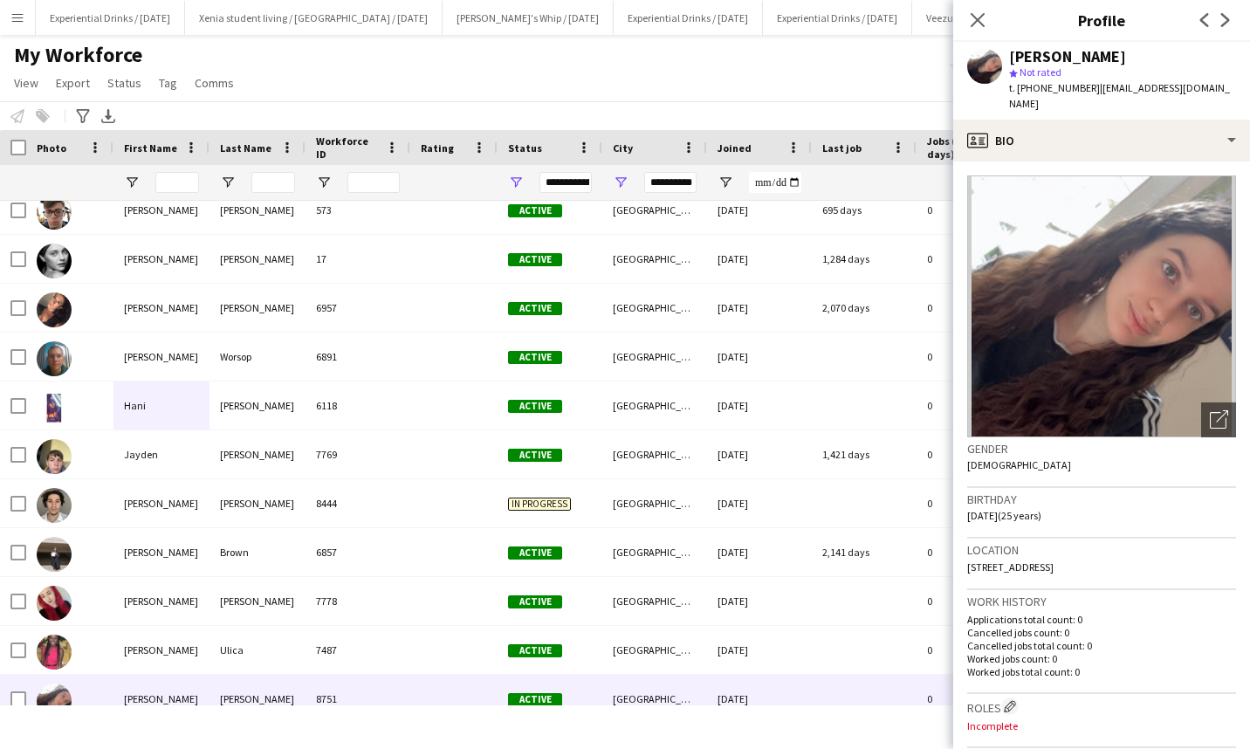
drag, startPoint x: 986, startPoint y: 9, endPoint x: 978, endPoint y: 21, distance: 15.0
click at [978, 21] on div "Close pop-in" at bounding box center [977, 20] width 49 height 40
click at [978, 21] on icon at bounding box center [978, 20] width 14 height 14
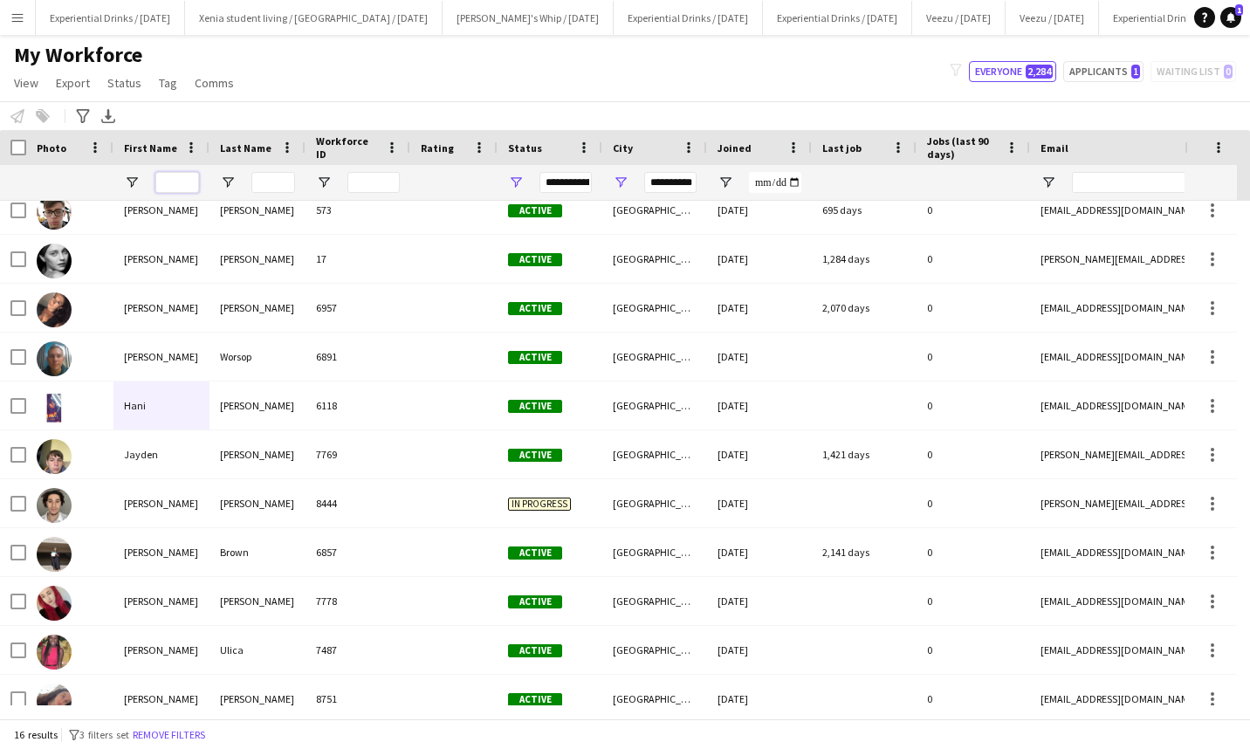
click at [182, 182] on input "First Name Filter Input" at bounding box center [177, 182] width 44 height 21
type input "*****"
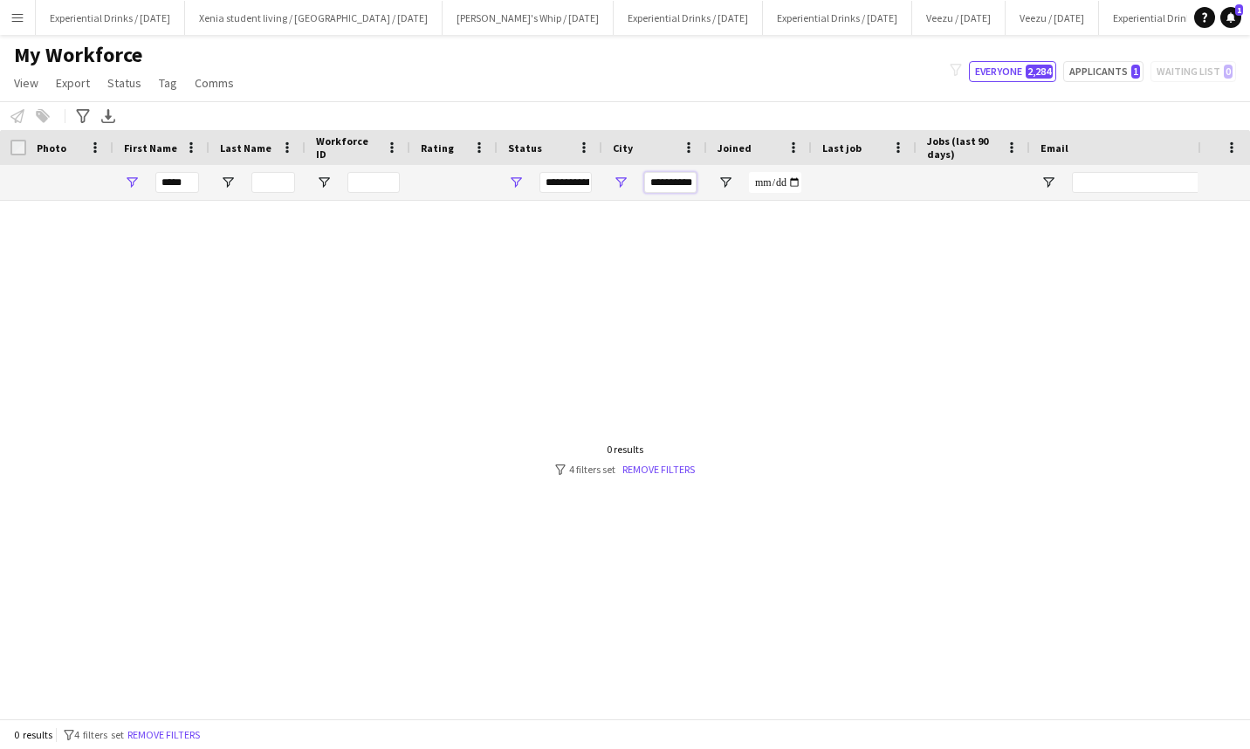
drag, startPoint x: 676, startPoint y: 181, endPoint x: 601, endPoint y: 183, distance: 75.1
click at [601, 183] on div "**********" at bounding box center [946, 182] width 1892 height 35
type input "****"
drag, startPoint x: 688, startPoint y: 182, endPoint x: 563, endPoint y: 168, distance: 125.5
click at [563, 168] on div "**********" at bounding box center [946, 182] width 1892 height 35
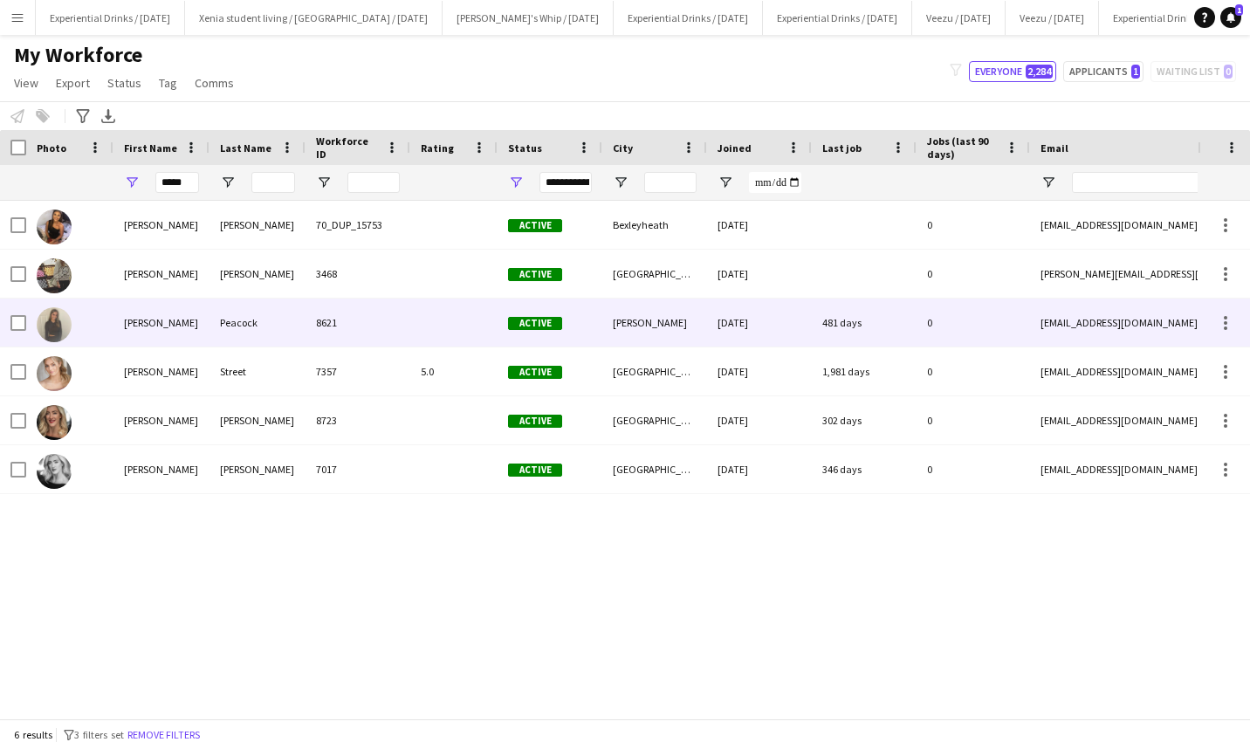
click at [276, 330] on div "Peacock" at bounding box center [257, 323] width 96 height 48
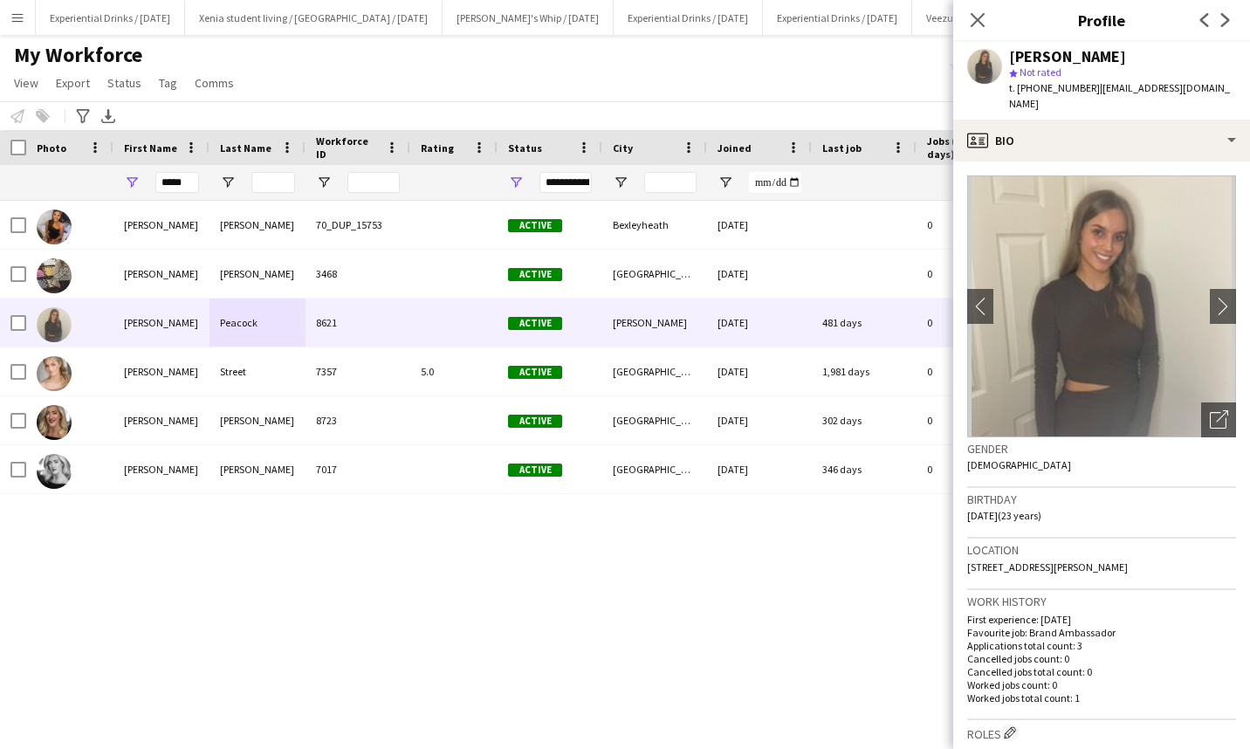
click at [1216, 297] on app-icon "chevron-right" at bounding box center [1227, 306] width 27 height 18
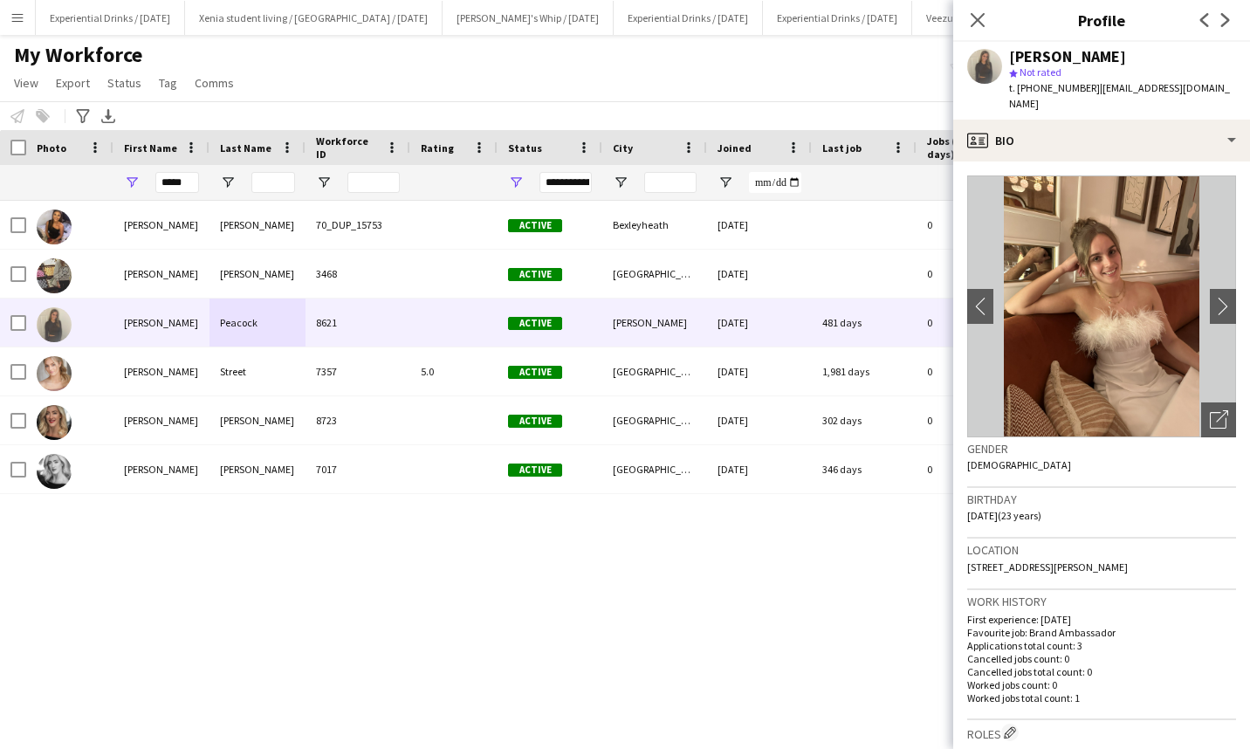
click at [1216, 297] on app-icon "chevron-right" at bounding box center [1227, 306] width 27 height 18
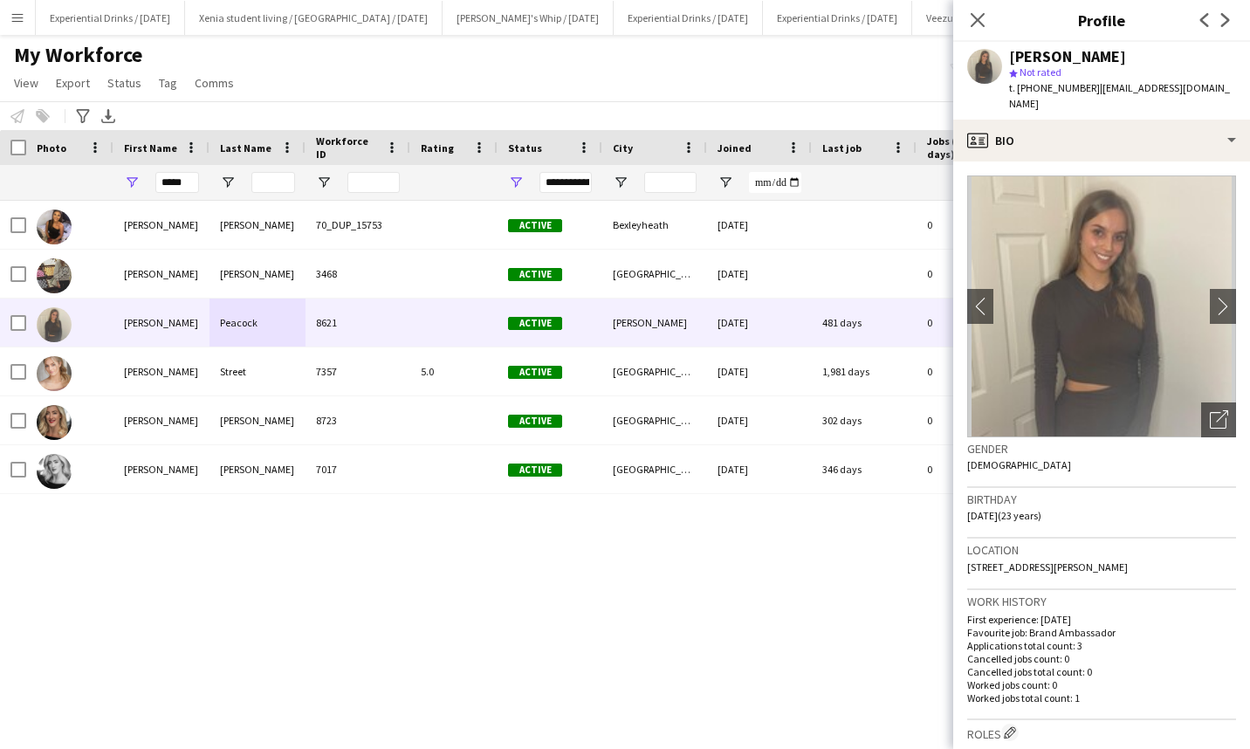
drag, startPoint x: 1179, startPoint y: 549, endPoint x: 1222, endPoint y: 546, distance: 42.9
click at [1222, 546] on div "Location [STREET_ADDRESS][PERSON_NAME]" at bounding box center [1101, 564] width 269 height 51
copy span "BD18 2JY"
